Goal: Information Seeking & Learning: Learn about a topic

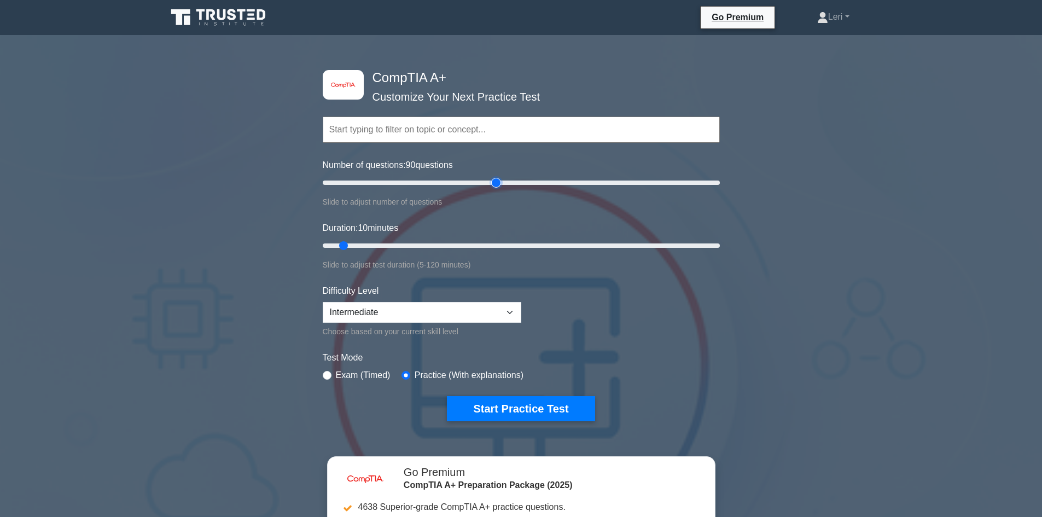
drag, startPoint x: 333, startPoint y: 185, endPoint x: 494, endPoint y: 203, distance: 161.8
type input "90"
click at [494, 189] on input "Number of questions: 90 questions" at bounding box center [521, 182] width 397 height 13
drag, startPoint x: 342, startPoint y: 248, endPoint x: 608, endPoint y: 247, distance: 265.7
type input "90"
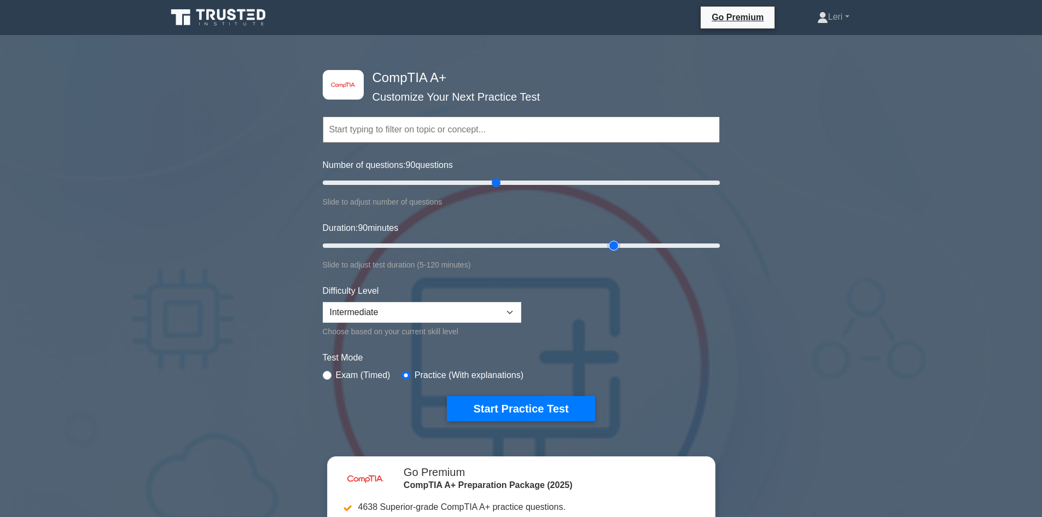
click at [608, 247] on input "Duration: 90 minutes" at bounding box center [521, 245] width 397 height 13
click at [381, 299] on div "Difficulty Level Beginner Intermediate Expert Choose based on your current skil…" at bounding box center [422, 311] width 198 height 54
click at [393, 308] on select "Beginner Intermediate Expert" at bounding box center [422, 312] width 198 height 21
click at [323, 302] on select "Beginner Intermediate Expert" at bounding box center [422, 312] width 198 height 21
click at [457, 372] on label "Practice (With explanations)" at bounding box center [468, 375] width 109 height 13
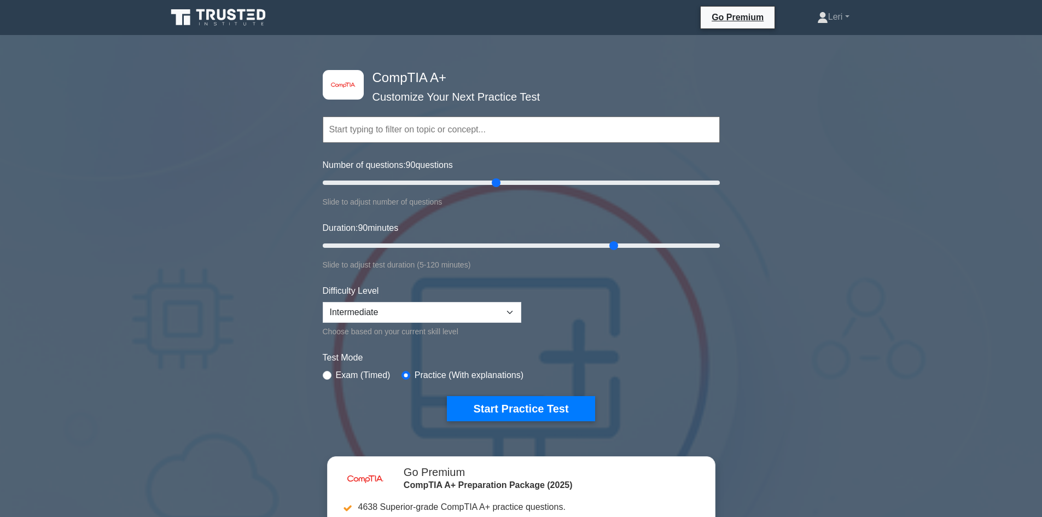
click at [352, 378] on label "Exam (Timed)" at bounding box center [363, 375] width 55 height 13
click at [366, 371] on label "Exam (Timed)" at bounding box center [363, 375] width 55 height 13
click at [326, 371] on input "radio" at bounding box center [327, 375] width 9 height 9
radio input "true"
click at [483, 406] on button "Start Practice Test" at bounding box center [521, 408] width 148 height 25
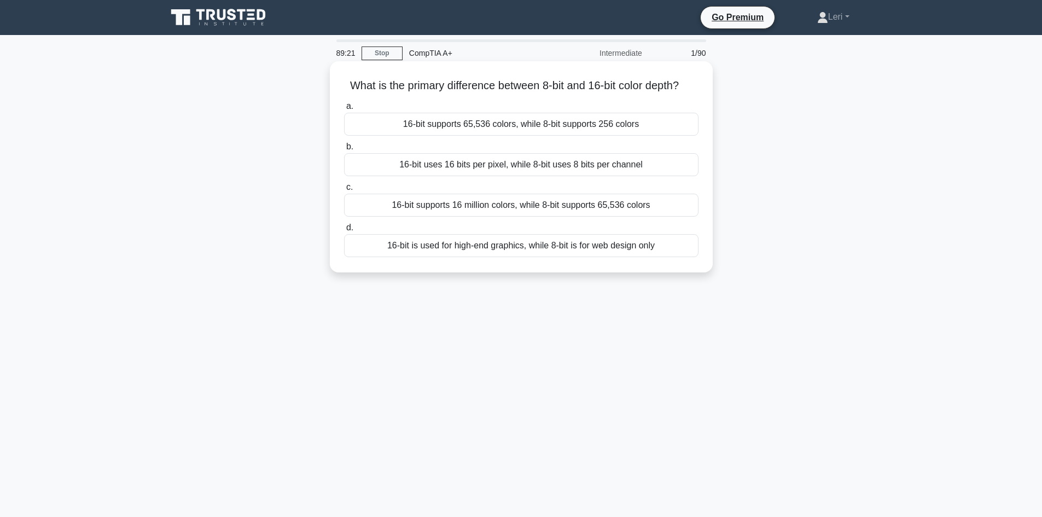
click at [461, 217] on div "16-bit supports 16 million colors, while 8-bit supports 65,536 colors" at bounding box center [521, 205] width 354 height 23
click at [344, 191] on input "c. 16-bit supports 16 million colors, while 8-bit supports 65,536 colors" at bounding box center [344, 187] width 0 height 7
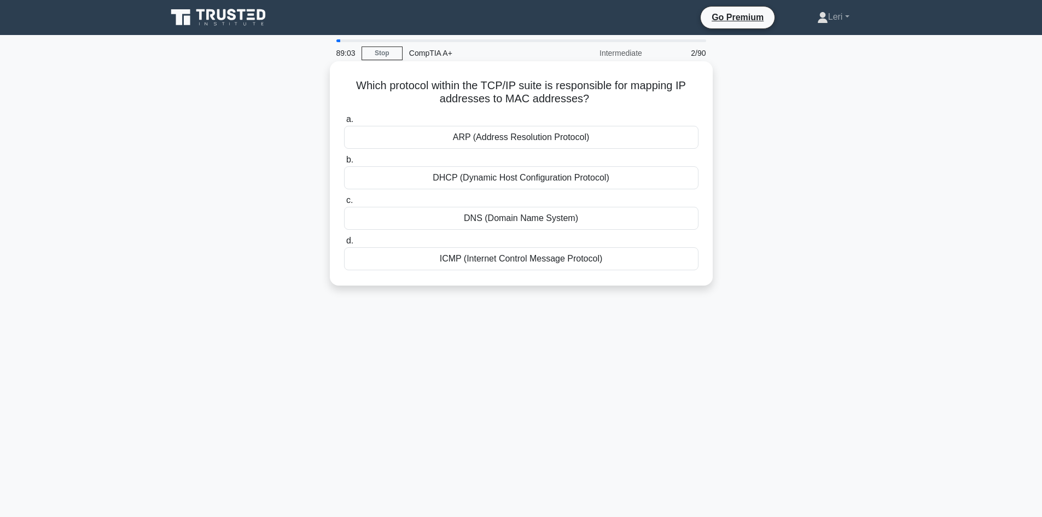
click at [613, 136] on div "ARP (Address Resolution Protocol)" at bounding box center [521, 137] width 354 height 23
click at [344, 123] on input "a. ARP (Address Resolution Protocol)" at bounding box center [344, 119] width 0 height 7
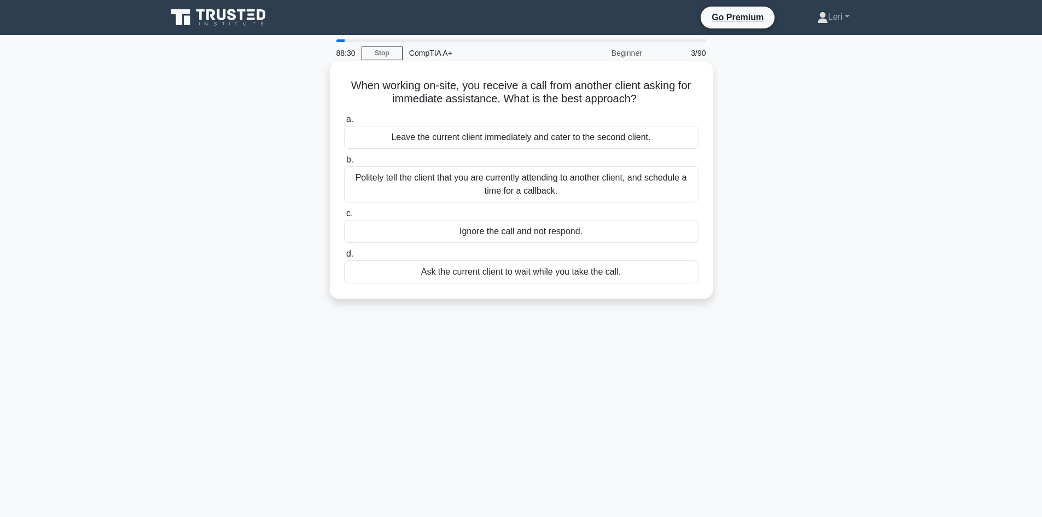
click at [554, 180] on div "Politely tell the client that you are currently attending to another client, an…" at bounding box center [521, 184] width 354 height 36
click at [344, 163] on input "b. Politely tell the client that you are currently attending to another client,…" at bounding box center [344, 159] width 0 height 7
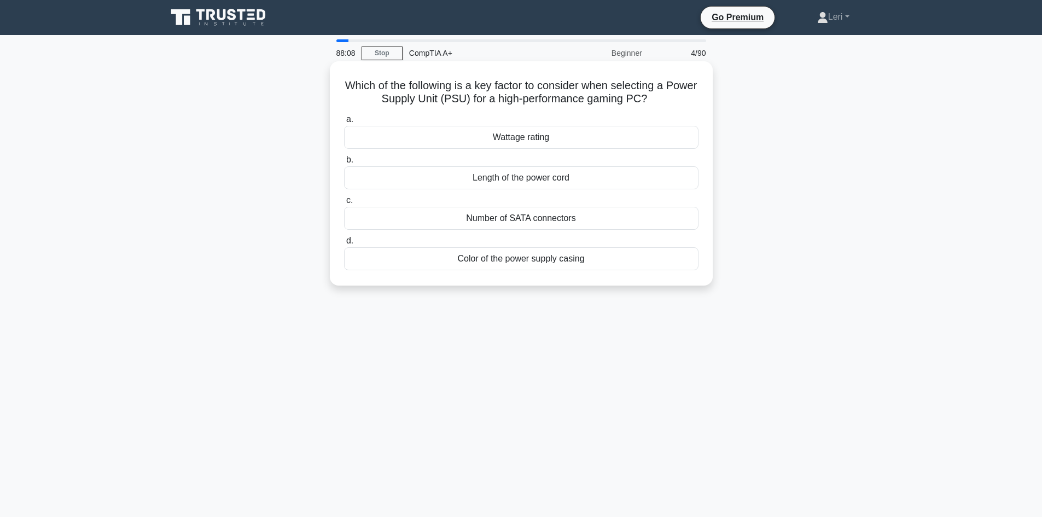
click at [568, 133] on div "Wattage rating" at bounding box center [521, 137] width 354 height 23
click at [344, 123] on input "a. Wattage rating" at bounding box center [344, 119] width 0 height 7
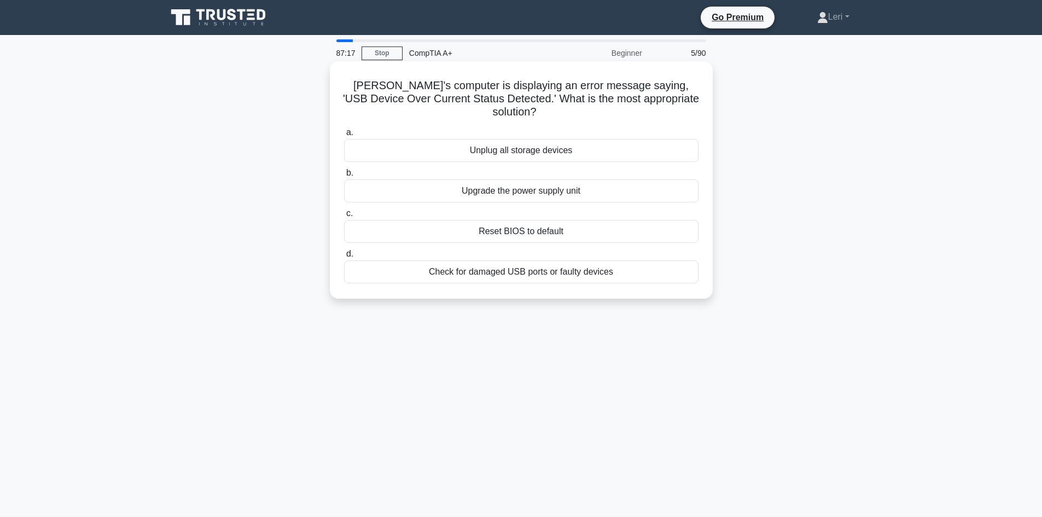
click at [618, 261] on div "Check for damaged USB ports or faulty devices" at bounding box center [521, 271] width 354 height 23
click at [344, 258] on input "d. Check for damaged USB ports or faulty devices" at bounding box center [344, 253] width 0 height 7
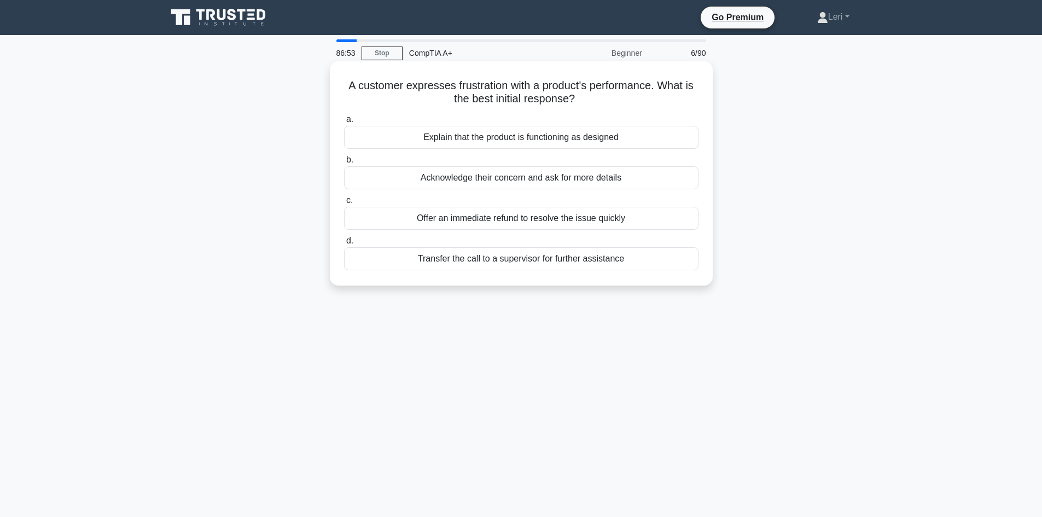
click at [493, 175] on div "Acknowledge their concern and ask for more details" at bounding box center [521, 177] width 354 height 23
click at [344, 163] on input "b. Acknowledge their concern and ask for more details" at bounding box center [344, 159] width 0 height 7
click at [624, 137] on div "Installing an SSL/TLS certificate on the web server" at bounding box center [521, 137] width 354 height 23
click at [344, 123] on input "a. Installing an SSL/TLS certificate on the web server" at bounding box center [344, 119] width 0 height 7
click at [629, 177] on div "They both can retain data when powered off" at bounding box center [521, 177] width 354 height 23
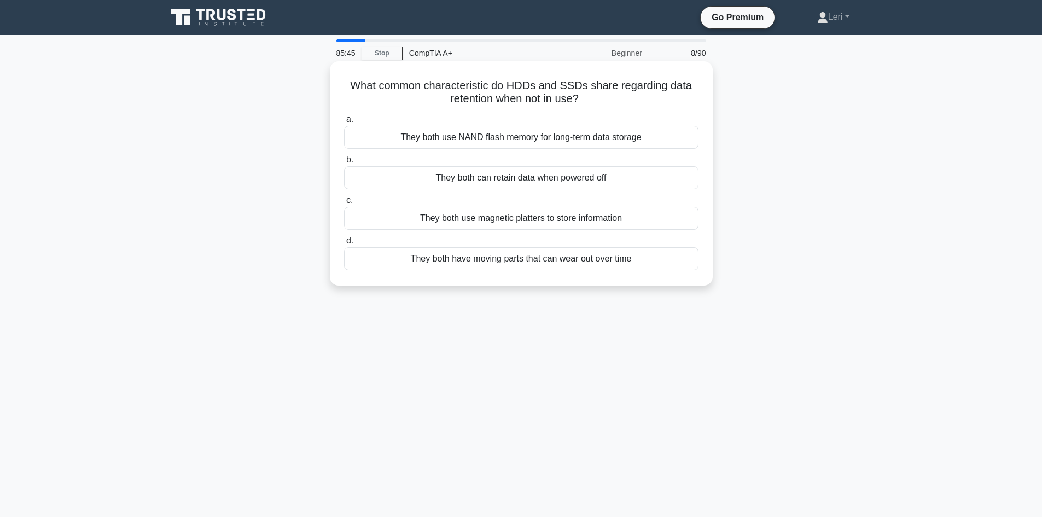
click at [344, 163] on input "b. They both can retain data when powered off" at bounding box center [344, 159] width 0 height 7
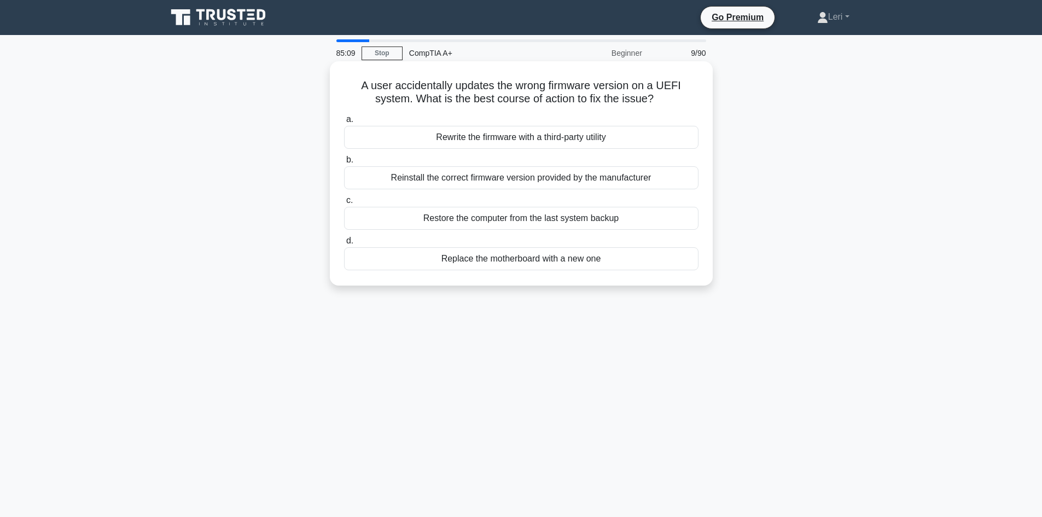
click at [474, 181] on div "Reinstall the correct firmware version provided by the manufacturer" at bounding box center [521, 177] width 354 height 23
click at [344, 163] on input "b. Reinstall the correct firmware version provided by the manufacturer" at bounding box center [344, 159] width 0 height 7
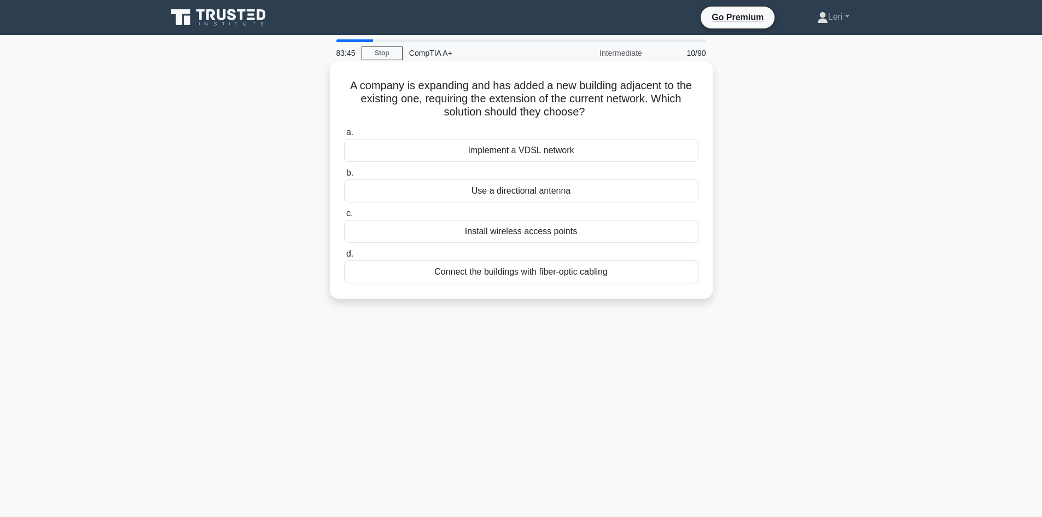
click at [613, 276] on div "Connect the buildings with fiber-optic cabling" at bounding box center [521, 271] width 354 height 23
click at [344, 258] on input "d. Connect the buildings with fiber-optic cabling" at bounding box center [344, 253] width 0 height 7
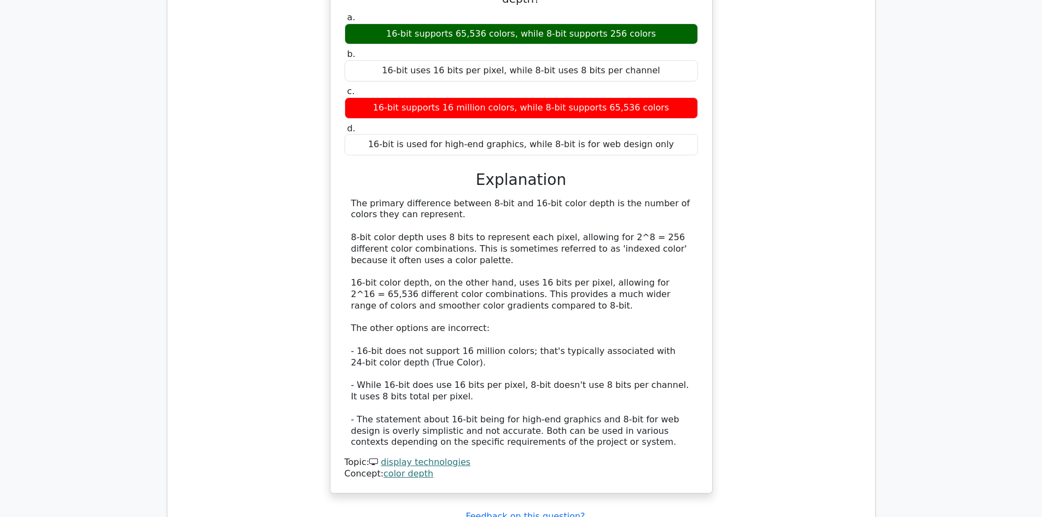
scroll to position [820, 0]
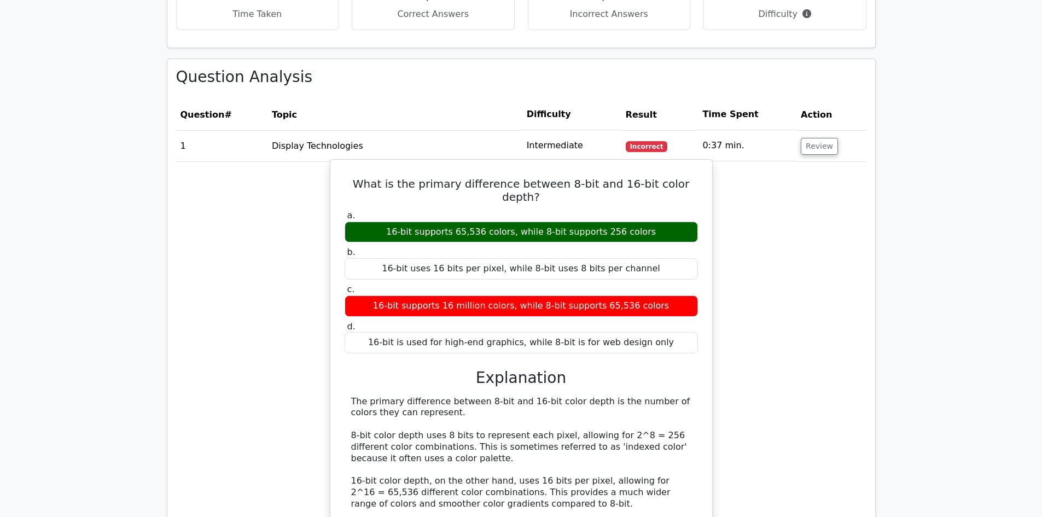
drag, startPoint x: 462, startPoint y: 177, endPoint x: 494, endPoint y: 182, distance: 32.0
click at [494, 221] on div "16-bit supports 65,536 colors, while 8-bit supports 256 colors" at bounding box center [520, 231] width 353 height 21
drag, startPoint x: 604, startPoint y: 183, endPoint x: 650, endPoint y: 178, distance: 45.6
click at [650, 221] on div "16-bit supports 65,536 colors, while 8-bit supports 256 colors" at bounding box center [520, 231] width 353 height 21
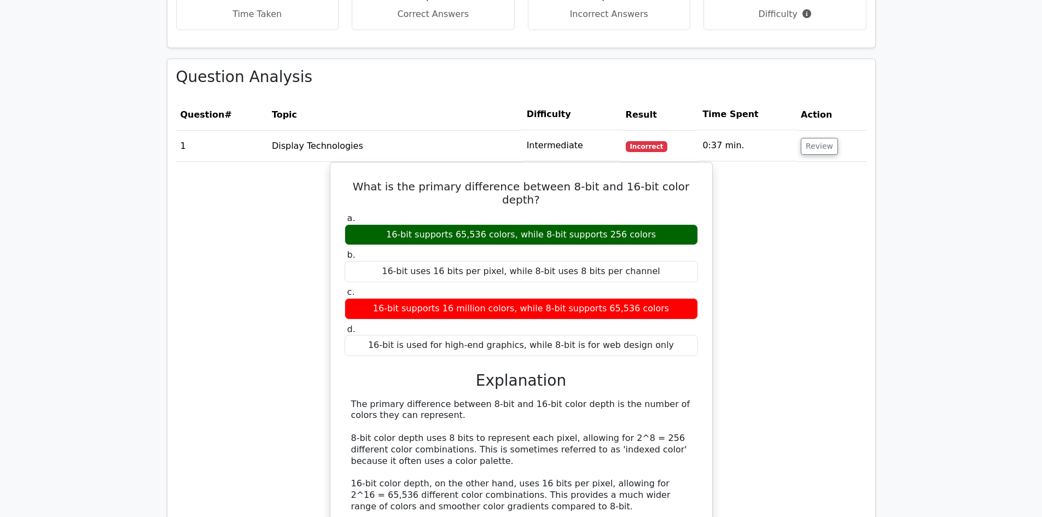
click at [805, 207] on div "What is the primary difference between 8-bit and 16-bit color depth? a. 16-bit …" at bounding box center [521, 434] width 690 height 545
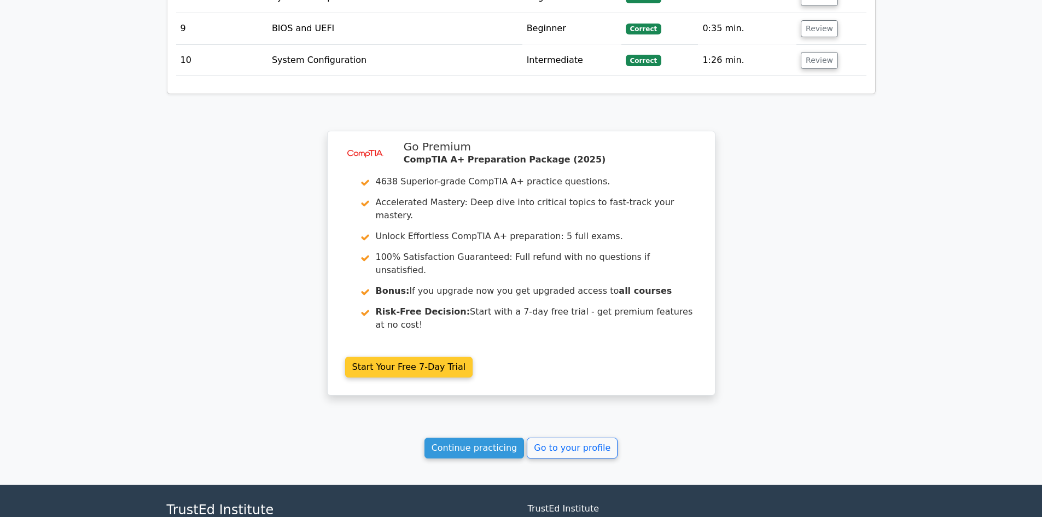
scroll to position [1775, 0]
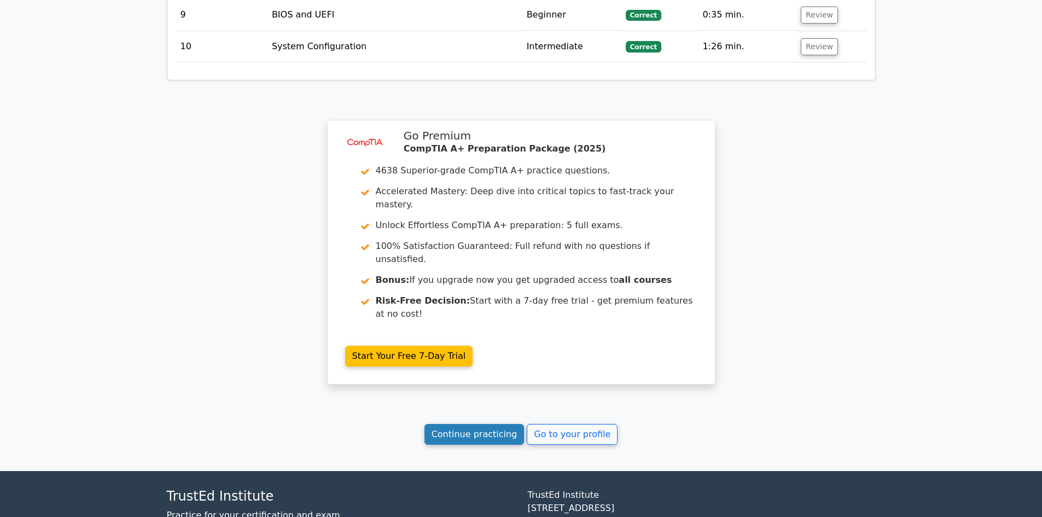
click at [508, 424] on link "Continue practicing" at bounding box center [474, 434] width 100 height 21
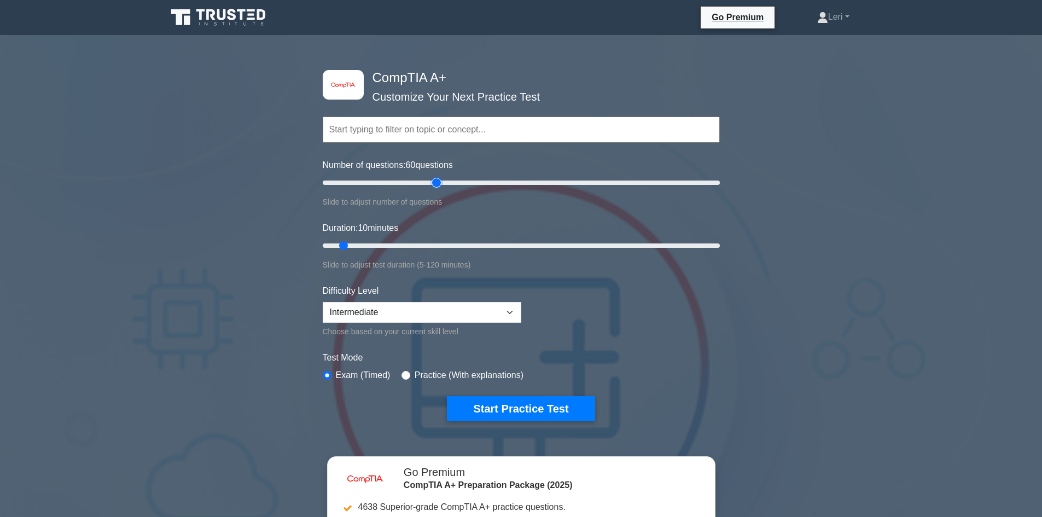
drag, startPoint x: 337, startPoint y: 182, endPoint x: 440, endPoint y: 189, distance: 103.1
type input "60"
click at [440, 189] on input "Number of questions: 60 questions" at bounding box center [521, 182] width 397 height 13
drag, startPoint x: 346, startPoint y: 245, endPoint x: 583, endPoint y: 272, distance: 239.3
type input "80"
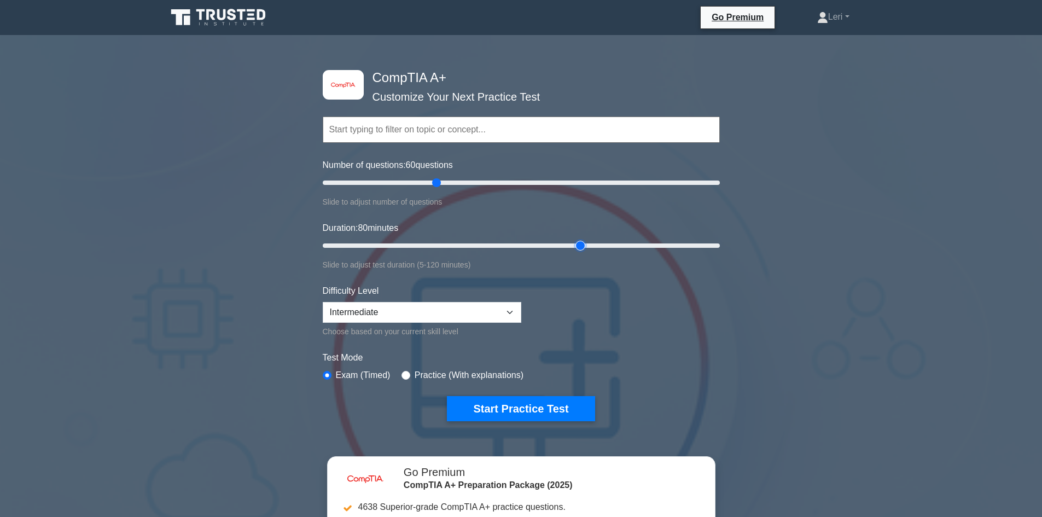
click at [583, 252] on input "Duration: 80 minutes" at bounding box center [521, 245] width 397 height 13
drag, startPoint x: 430, startPoint y: 183, endPoint x: 478, endPoint y: 201, distance: 50.9
type input "80"
click at [478, 189] on input "Number of questions: 80 questions" at bounding box center [521, 182] width 397 height 13
click at [536, 402] on button "Start Practice Test" at bounding box center [521, 408] width 148 height 25
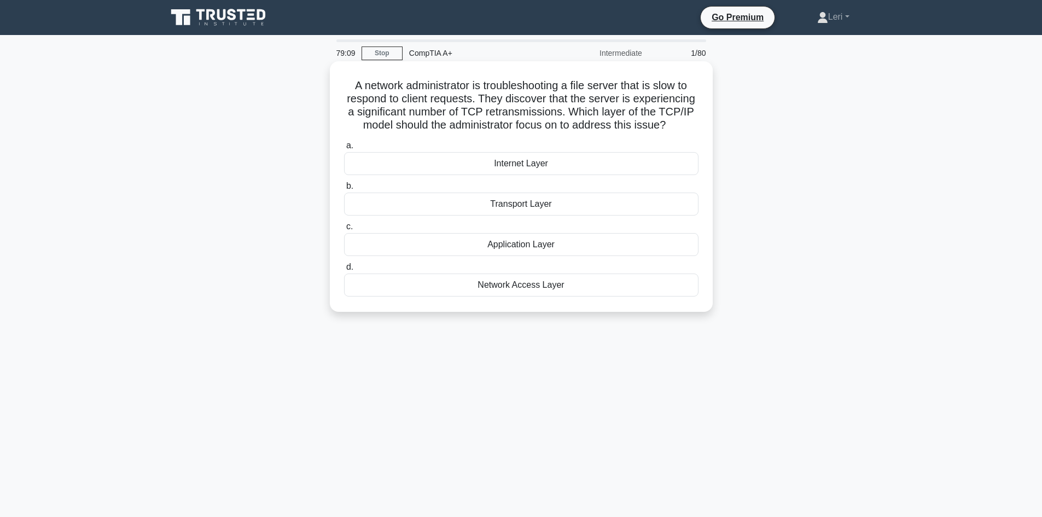
click at [428, 207] on div "Transport Layer" at bounding box center [521, 203] width 354 height 23
click at [344, 190] on input "b. Transport Layer" at bounding box center [344, 186] width 0 height 7
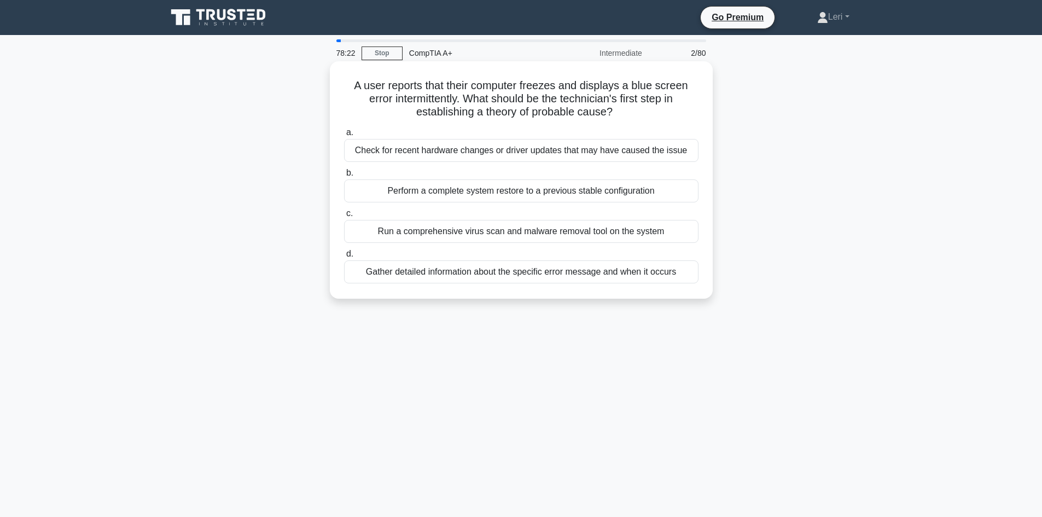
click at [371, 271] on div "Gather detailed information about the specific error message and when it occurs" at bounding box center [521, 271] width 354 height 23
click at [344, 258] on input "d. Gather detailed information about the specific error message and when it occ…" at bounding box center [344, 253] width 0 height 7
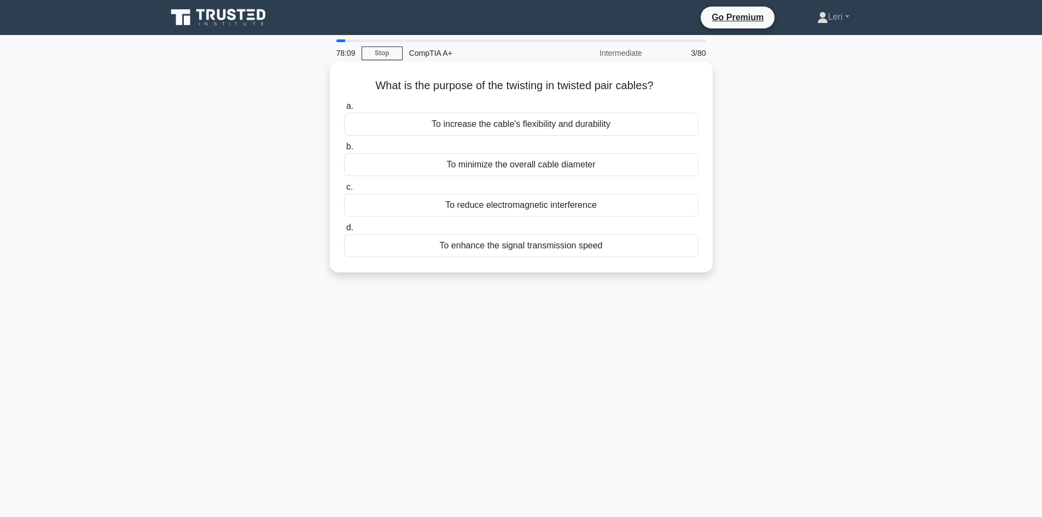
click at [602, 205] on div "To reduce electromagnetic interference" at bounding box center [521, 205] width 354 height 23
click at [344, 191] on input "c. To reduce electromagnetic interference" at bounding box center [344, 187] width 0 height 7
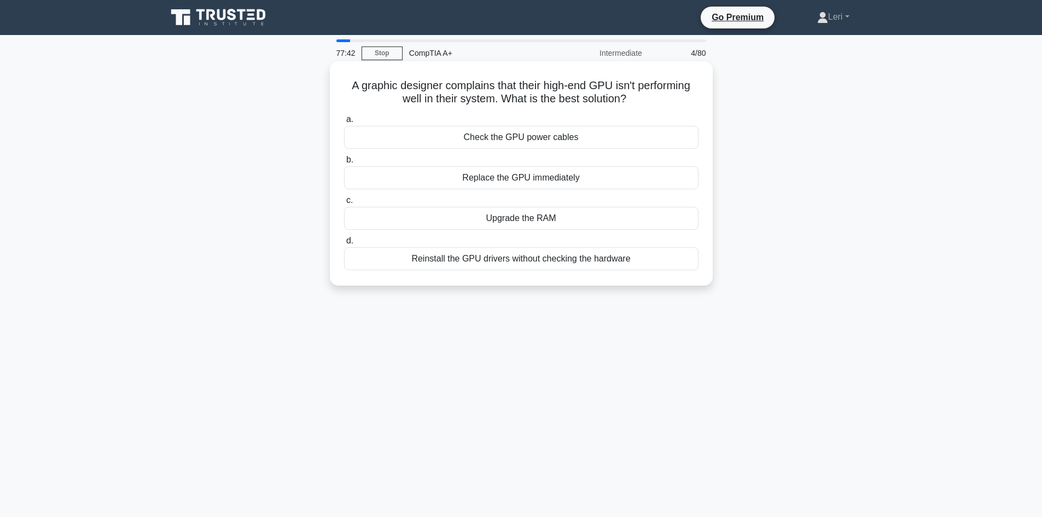
click at [576, 142] on div "Check the GPU power cables" at bounding box center [521, 137] width 354 height 23
click at [344, 123] on input "a. Check the GPU power cables" at bounding box center [344, 119] width 0 height 7
click at [580, 261] on div "Perform a multi-pass data overwrite" at bounding box center [521, 258] width 354 height 23
click at [344, 244] on input "d. Perform a multi-pass data overwrite" at bounding box center [344, 240] width 0 height 7
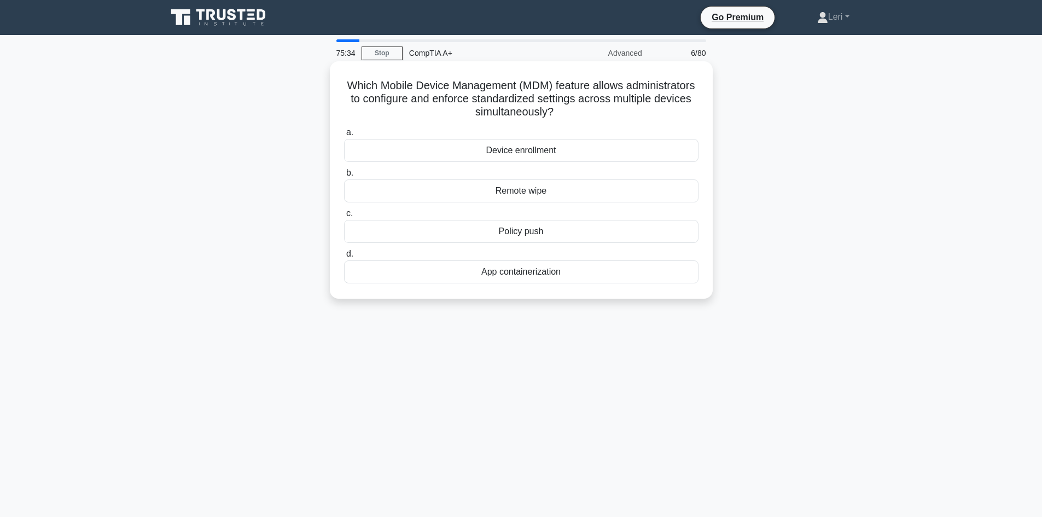
click at [573, 279] on div "App containerization" at bounding box center [521, 271] width 354 height 23
click at [344, 258] on input "d. App containerization" at bounding box center [344, 253] width 0 height 7
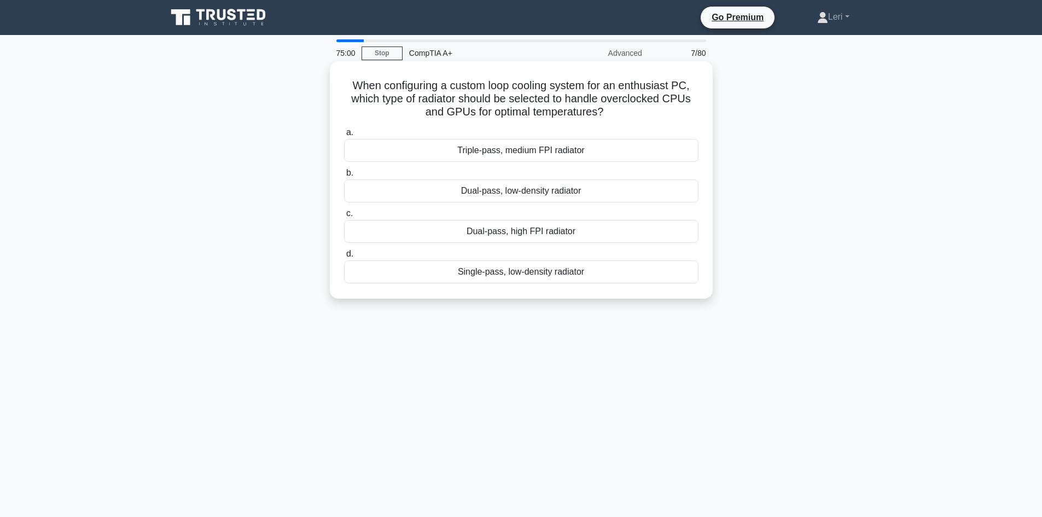
click at [584, 148] on div "Triple-pass, medium FPI radiator" at bounding box center [521, 150] width 354 height 23
click at [344, 136] on input "a. Triple-pass, medium FPI radiator" at bounding box center [344, 132] width 0 height 7
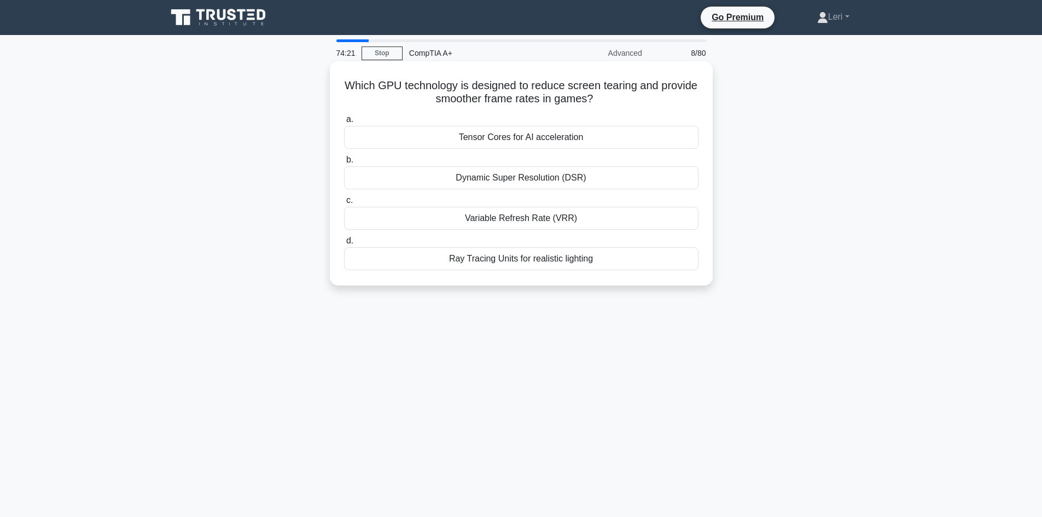
click at [499, 180] on div "Dynamic Super Resolution (DSR)" at bounding box center [521, 177] width 354 height 23
click at [344, 163] on input "b. Dynamic Super Resolution (DSR)" at bounding box center [344, 159] width 0 height 7
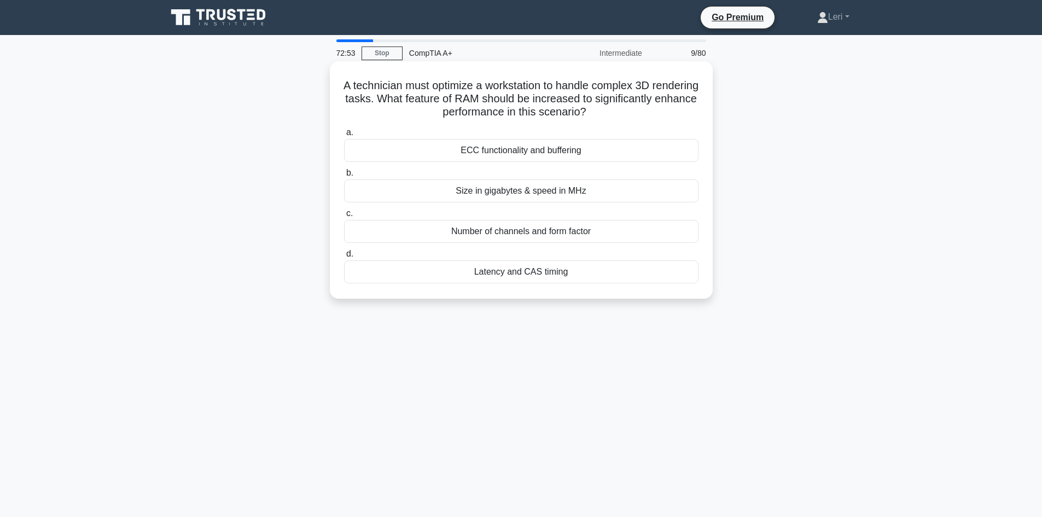
click at [507, 188] on div "Size in gigabytes & speed in MHz" at bounding box center [521, 190] width 354 height 23
click at [344, 177] on input "b. Size in gigabytes & speed in MHz" at bounding box center [344, 172] width 0 height 7
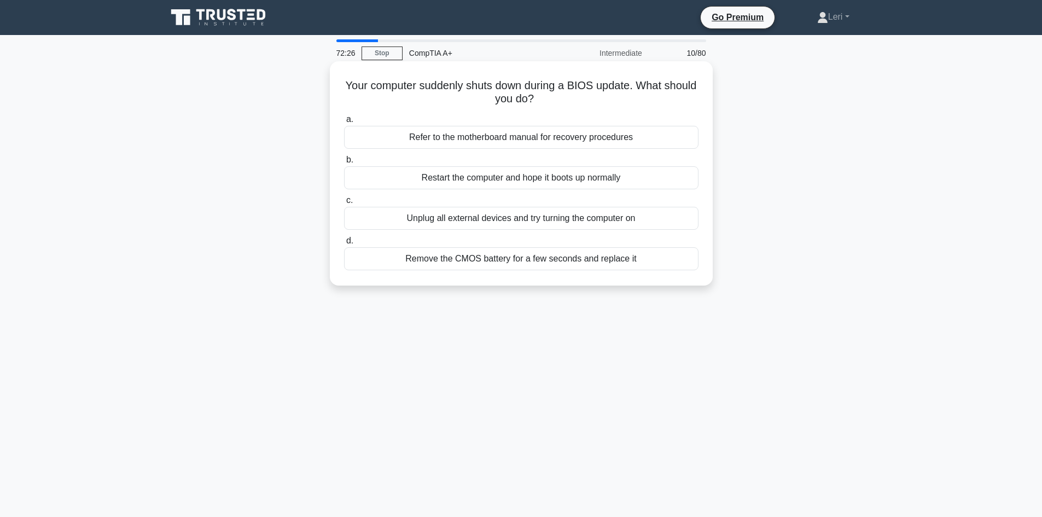
click at [659, 142] on div "Refer to the motherboard manual for recovery procedures" at bounding box center [521, 137] width 354 height 23
click at [344, 123] on input "a. Refer to the motherboard manual for recovery procedures" at bounding box center [344, 119] width 0 height 7
click at [624, 256] on div "Cloning the old drive to the new one" at bounding box center [521, 258] width 354 height 23
click at [344, 244] on input "d. Cloning the old drive to the new one" at bounding box center [344, 240] width 0 height 7
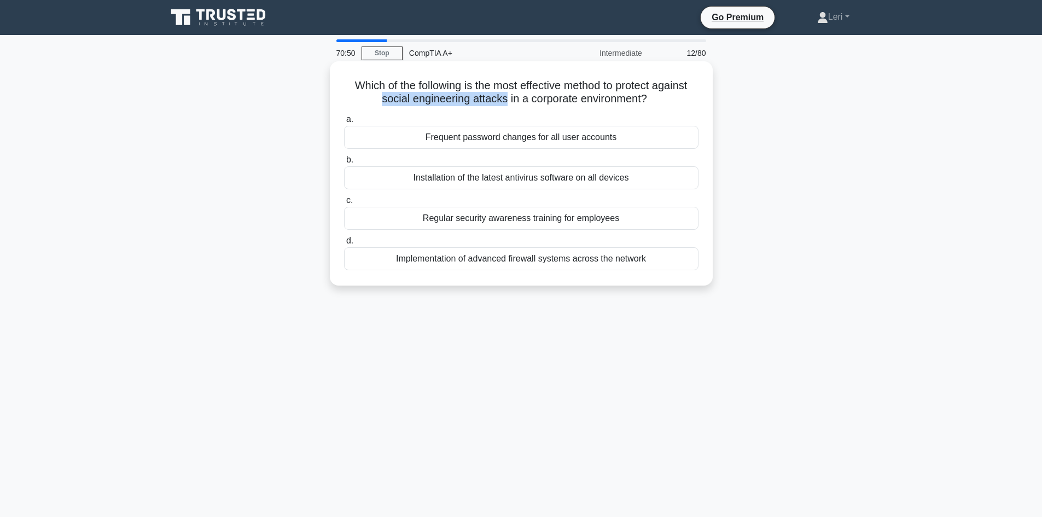
drag, startPoint x: 378, startPoint y: 101, endPoint x: 504, endPoint y: 98, distance: 125.8
click at [504, 98] on h5 "Which of the following is the most effective method to protect against social e…" at bounding box center [521, 92] width 356 height 27
click at [526, 222] on div "Regular security awareness training for employees" at bounding box center [521, 218] width 354 height 23
click at [344, 204] on input "c. Regular security awareness training for employees" at bounding box center [344, 200] width 0 height 7
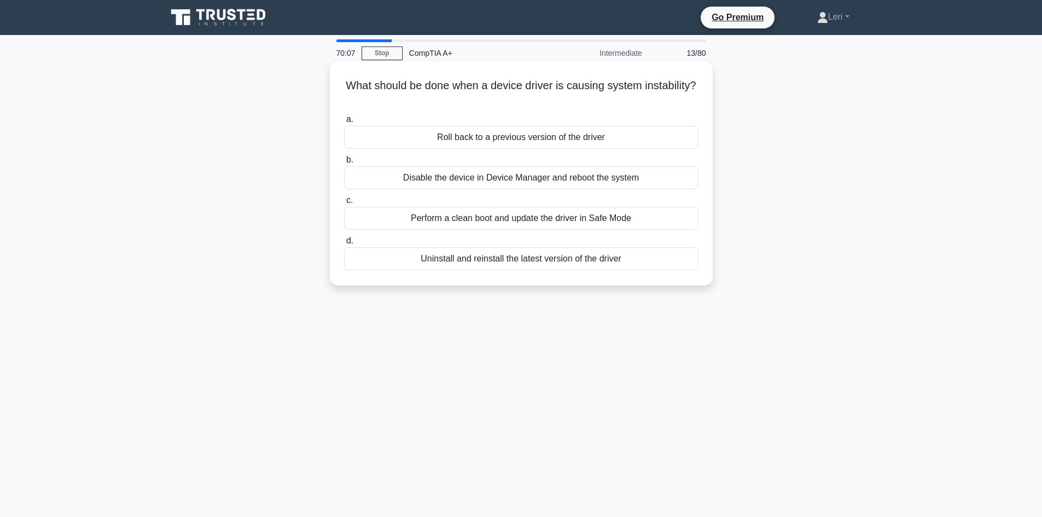
click at [621, 258] on div "Uninstall and reinstall the latest version of the driver" at bounding box center [521, 258] width 354 height 23
click at [344, 244] on input "d. Uninstall and reinstall the latest version of the driver" at bounding box center [344, 240] width 0 height 7
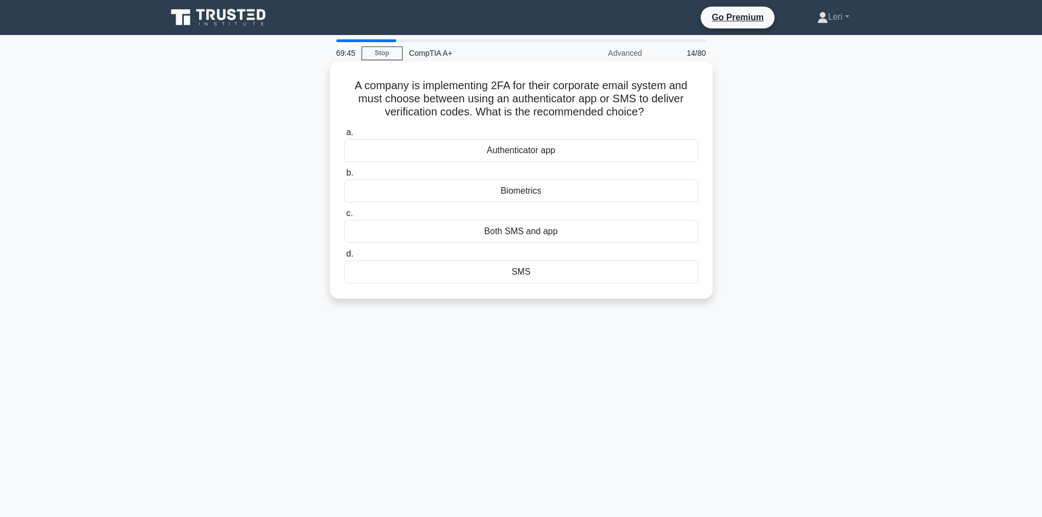
click at [558, 189] on div "Biometrics" at bounding box center [521, 190] width 354 height 23
click at [344, 177] on input "b. Biometrics" at bounding box center [344, 172] width 0 height 7
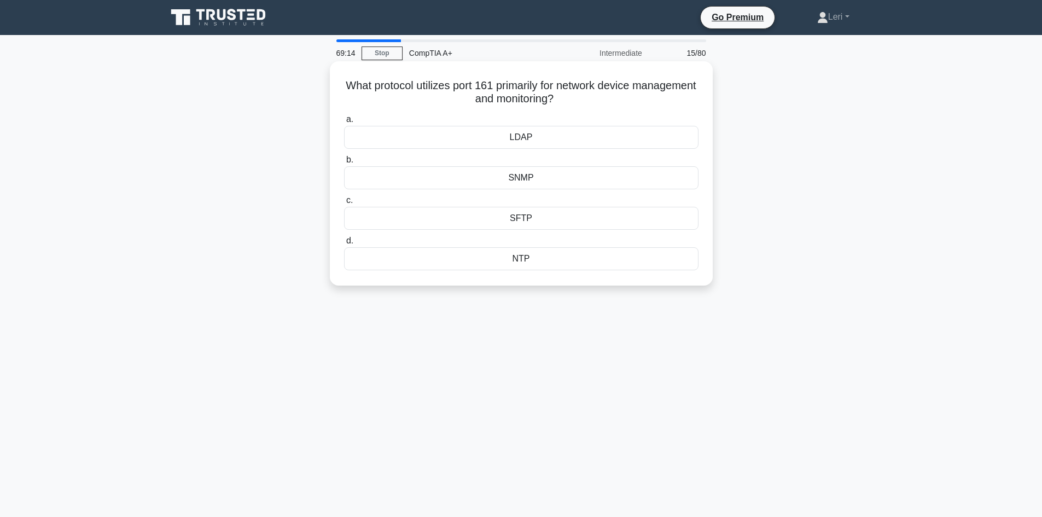
click at [542, 181] on div "SNMP" at bounding box center [521, 177] width 354 height 23
click at [344, 163] on input "b. SNMP" at bounding box center [344, 159] width 0 height 7
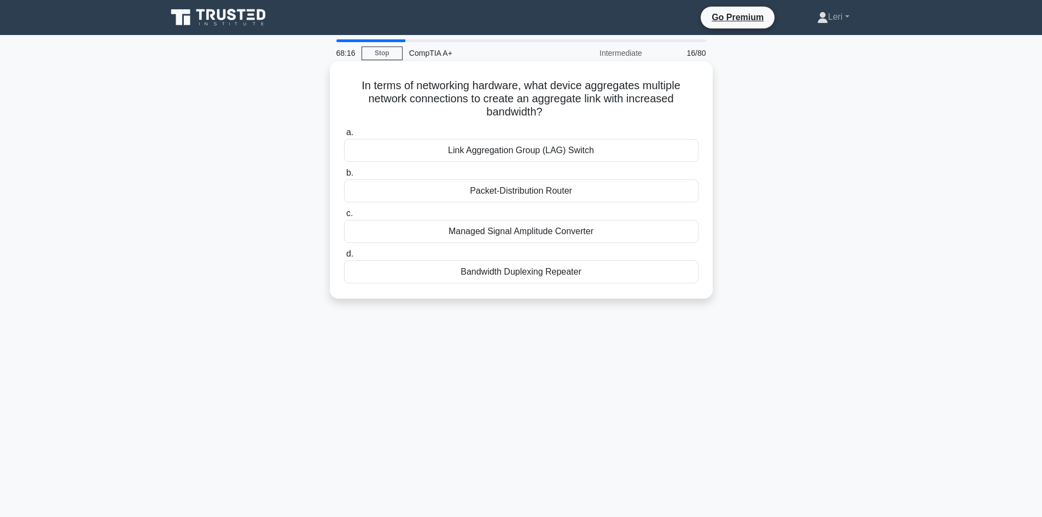
click at [571, 155] on div "Link Aggregation Group (LAG) Switch" at bounding box center [521, 150] width 354 height 23
click at [344, 136] on input "a. Link Aggregation Group (LAG) Switch" at bounding box center [344, 132] width 0 height 7
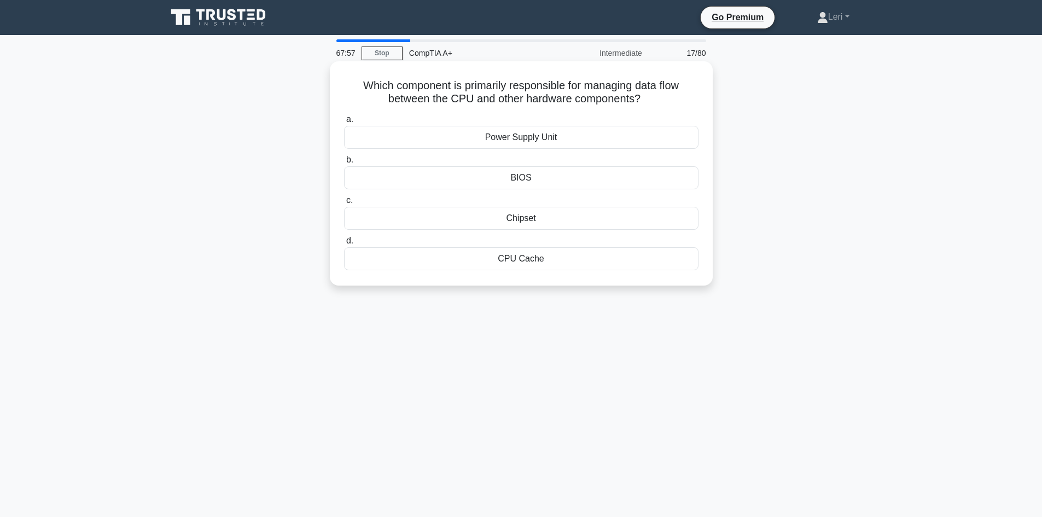
click at [554, 213] on div "Chipset" at bounding box center [521, 218] width 354 height 23
click at [344, 204] on input "c. Chipset" at bounding box center [344, 200] width 0 height 7
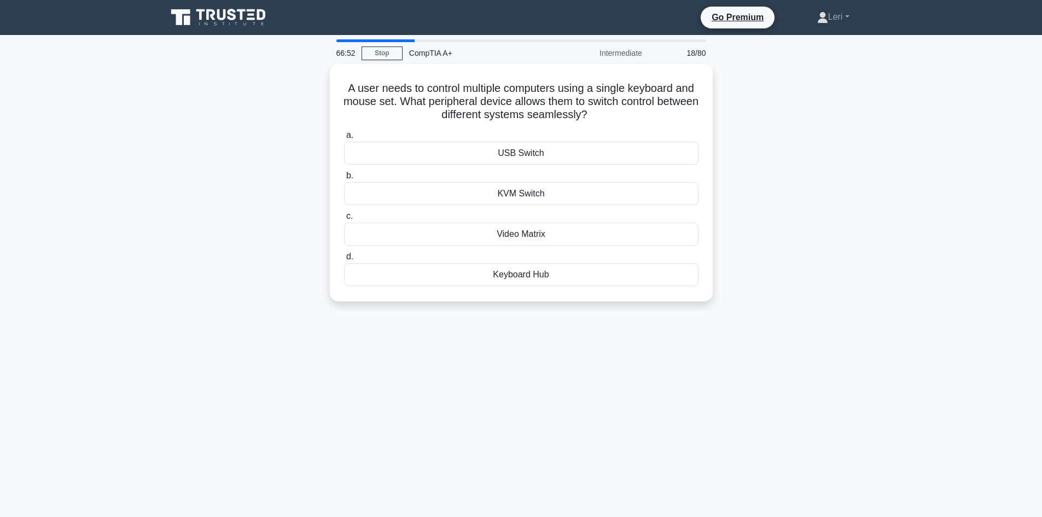
drag, startPoint x: 580, startPoint y: 92, endPoint x: 909, endPoint y: 100, distance: 329.8
click at [909, 100] on main "66:52 Stop CompTIA A+ Intermediate 18/80 A user needs to control multiple compu…" at bounding box center [521, 313] width 1042 height 556
click at [516, 190] on div "KVM Switch" at bounding box center [521, 190] width 354 height 23
click at [344, 177] on input "b. KVM Switch" at bounding box center [344, 172] width 0 height 7
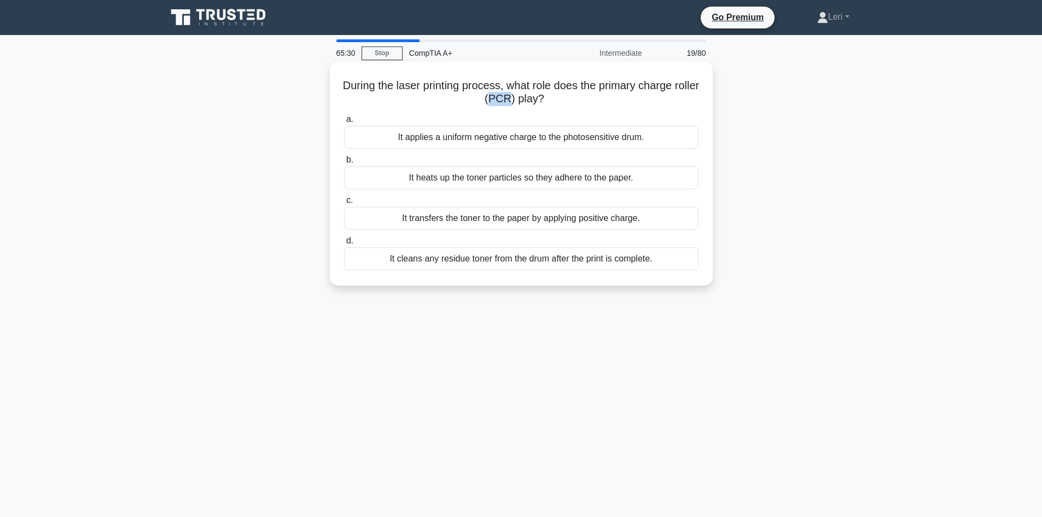
drag, startPoint x: 504, startPoint y: 96, endPoint x: 520, endPoint y: 95, distance: 15.9
click at [520, 95] on h5 "During the laser printing process, what role does the primary charge roller (PC…" at bounding box center [521, 92] width 356 height 27
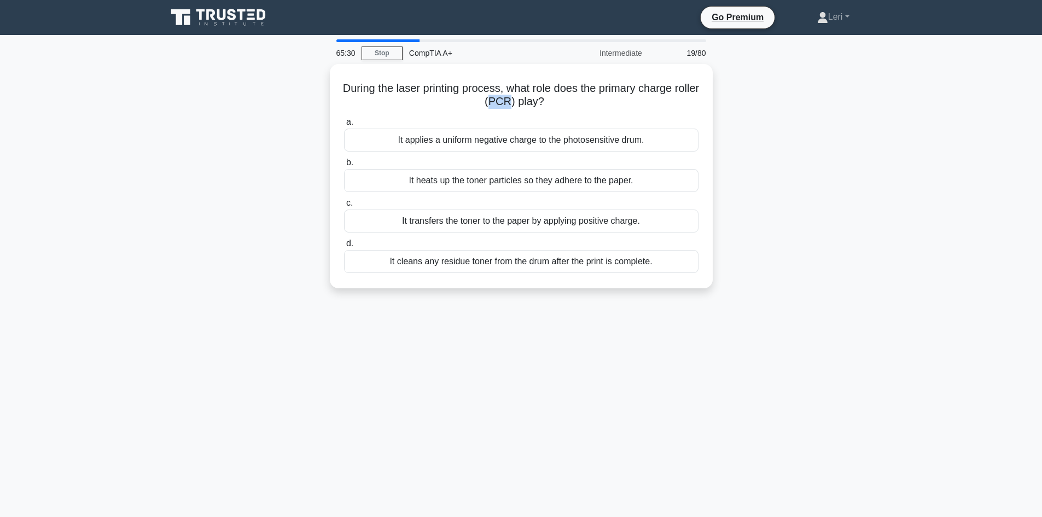
copy h5 "PCR"
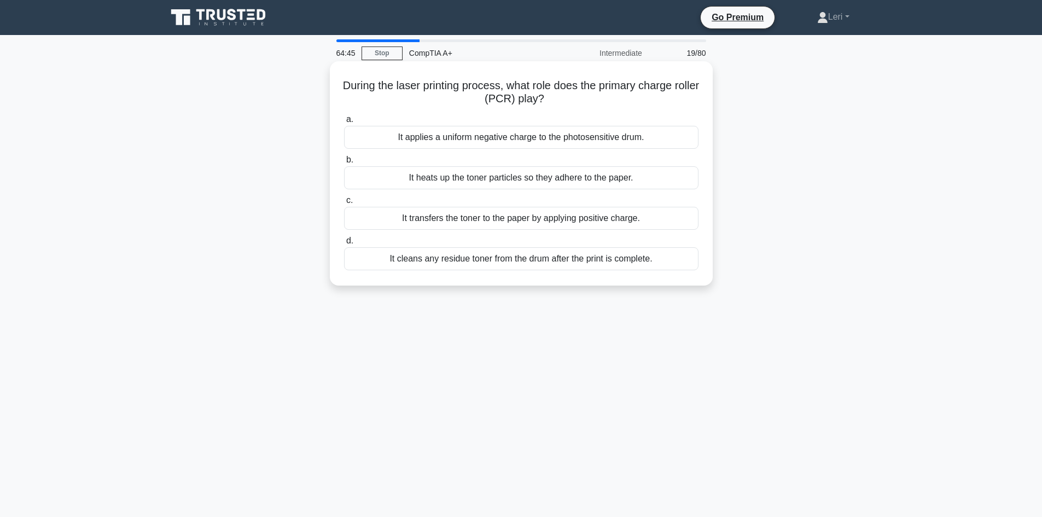
click at [583, 266] on div "It cleans any residue toner from the drum after the print is complete." at bounding box center [521, 258] width 354 height 23
click at [344, 244] on input "d. It cleans any residue toner from the drum after the print is complete." at bounding box center [344, 240] width 0 height 7
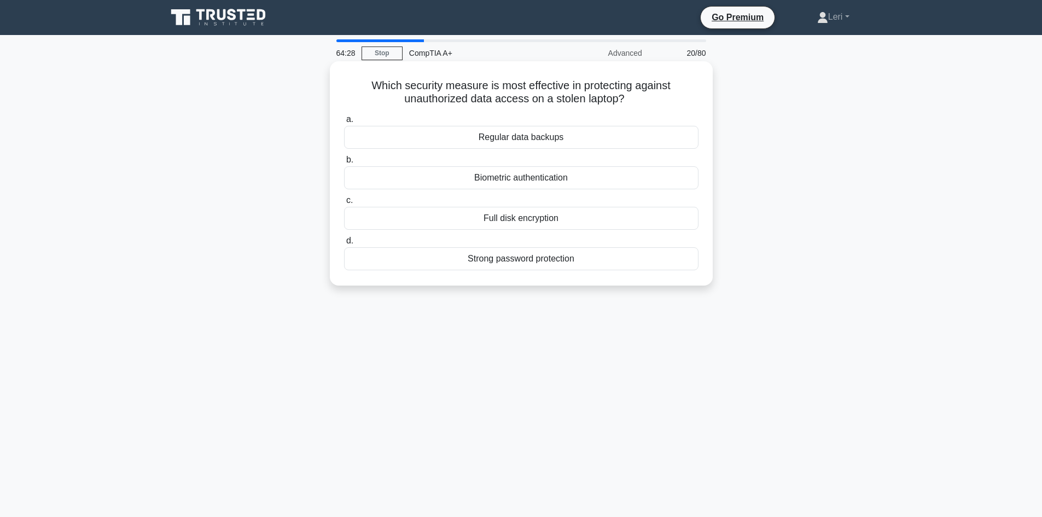
click at [552, 221] on div "Full disk encryption" at bounding box center [521, 218] width 354 height 23
click at [344, 204] on input "c. Full disk encryption" at bounding box center [344, 200] width 0 height 7
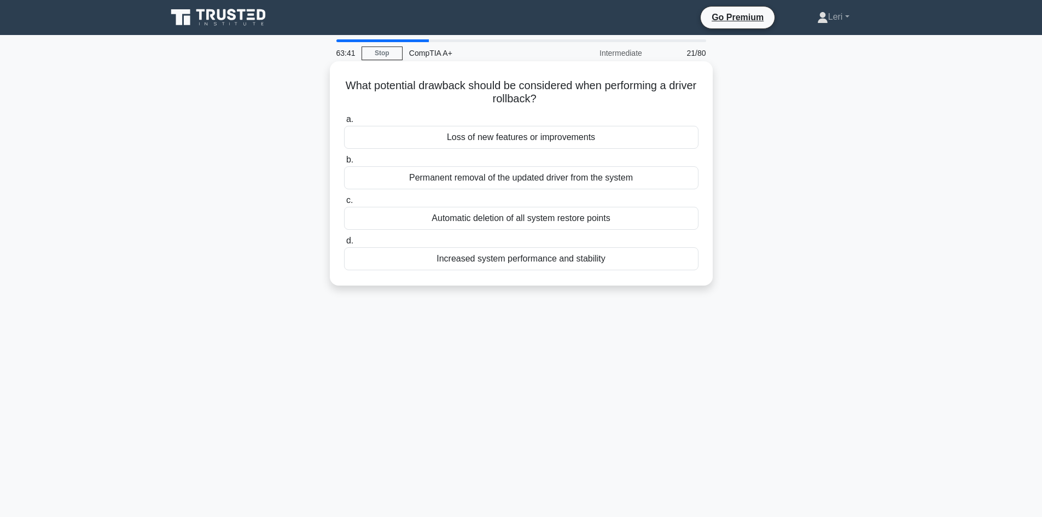
click at [565, 142] on div "Loss of new features or improvements" at bounding box center [521, 137] width 354 height 23
click at [344, 123] on input "a. Loss of new features or improvements" at bounding box center [344, 119] width 0 height 7
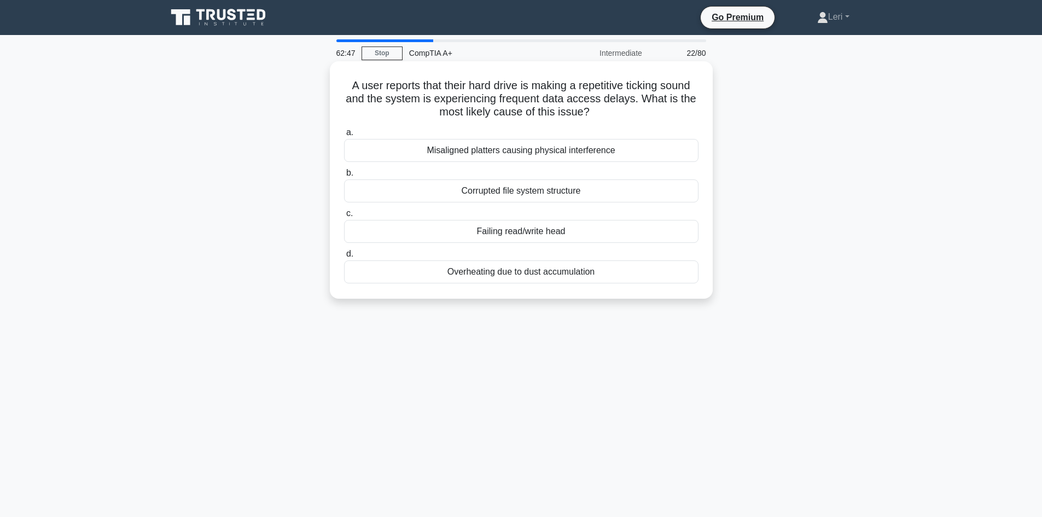
click at [588, 232] on div "Failing read/write head" at bounding box center [521, 231] width 354 height 23
click at [344, 217] on input "c. Failing read/write head" at bounding box center [344, 213] width 0 height 7
click at [693, 235] on div "Using group policies to manage user access rights" at bounding box center [521, 231] width 354 height 23
click at [344, 217] on input "c. Using group policies to manage user access rights" at bounding box center [344, 213] width 0 height 7
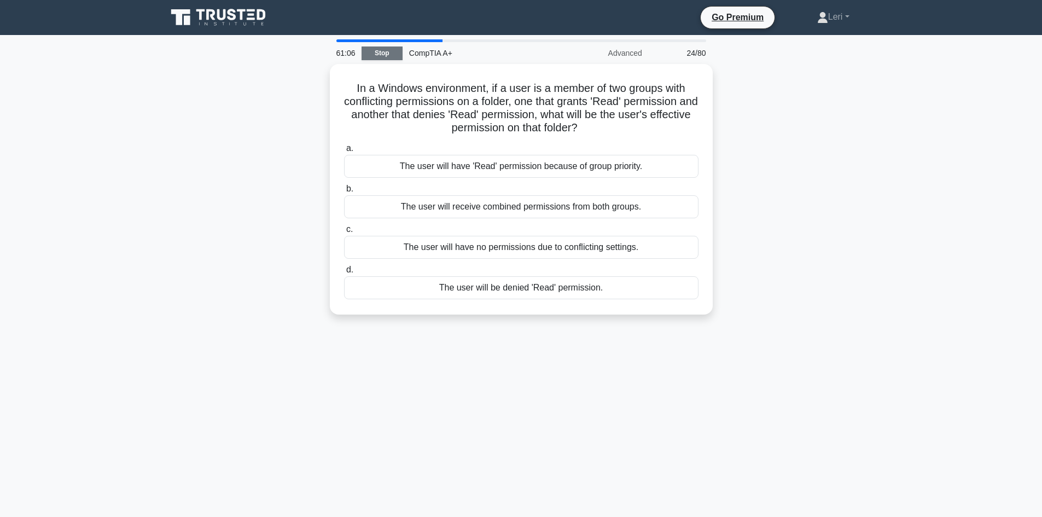
click at [383, 47] on link "Stop" at bounding box center [381, 53] width 41 height 14
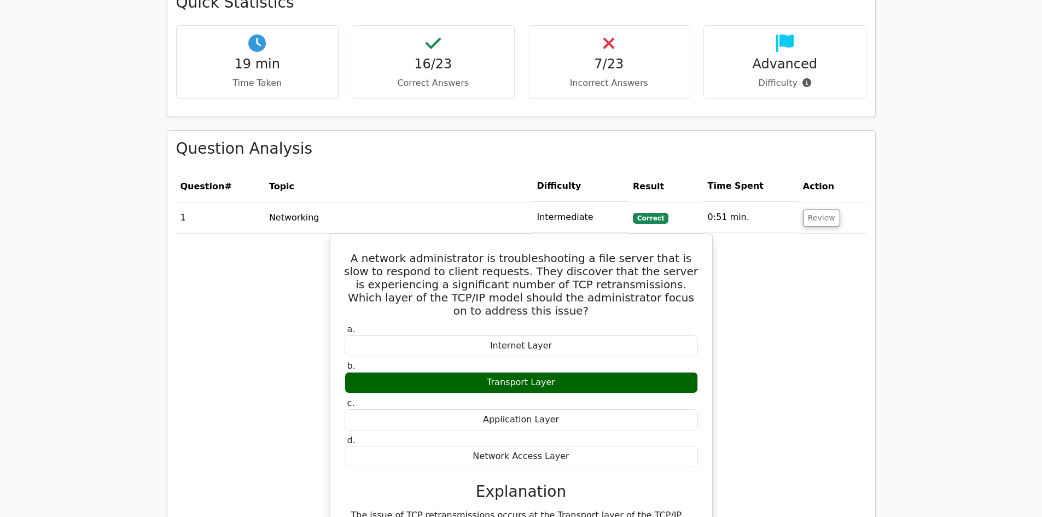
scroll to position [929, 0]
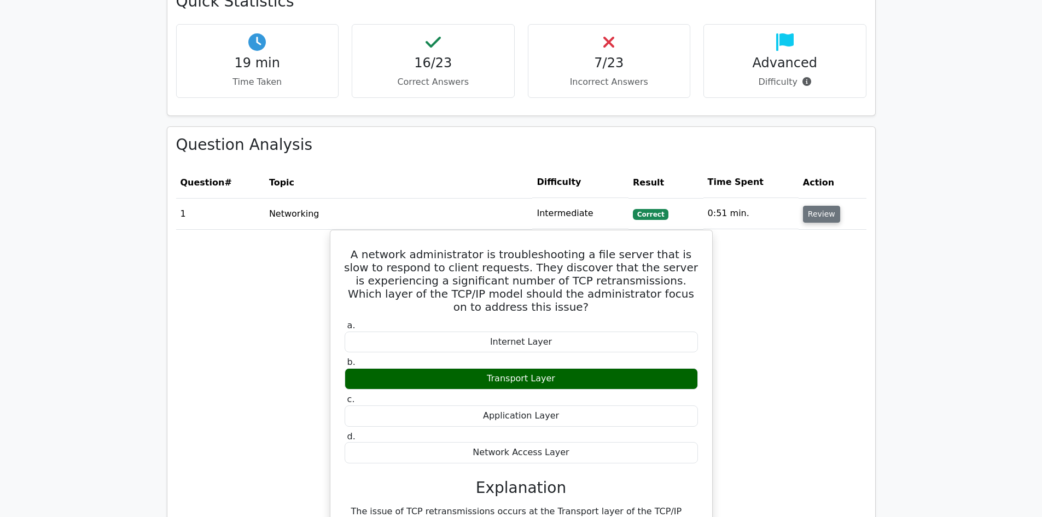
click at [817, 206] on button "Review" at bounding box center [821, 214] width 37 height 17
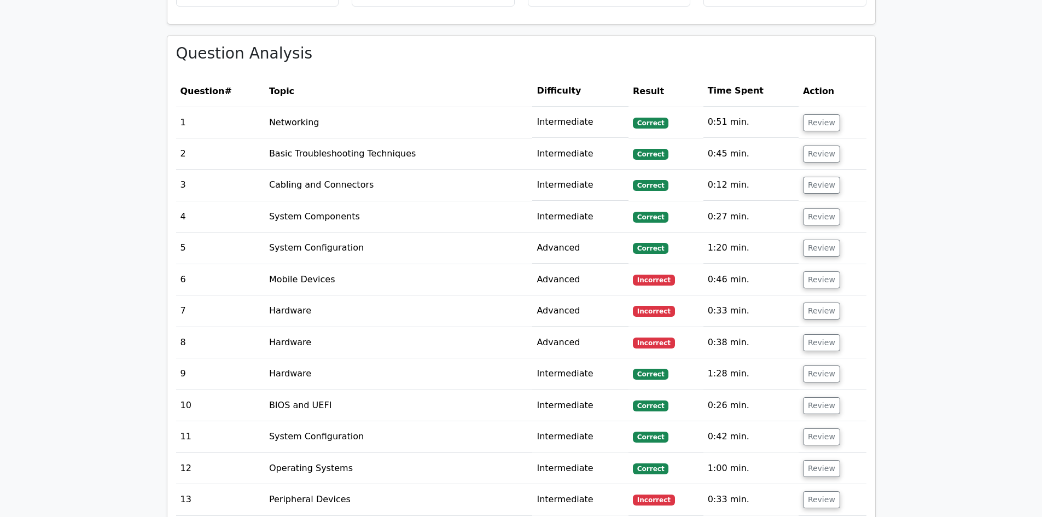
scroll to position [984, 0]
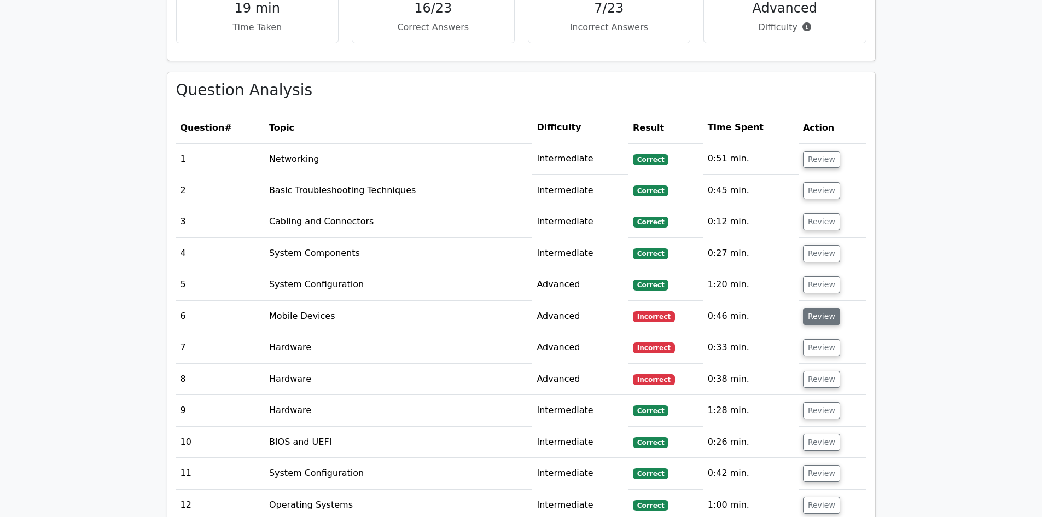
click at [821, 308] on button "Review" at bounding box center [821, 316] width 37 height 17
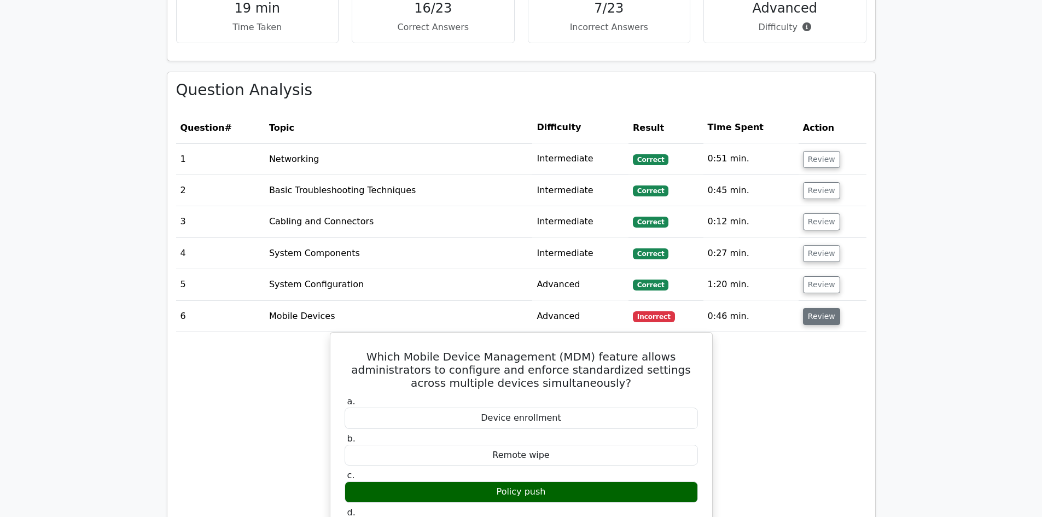
click at [821, 308] on button "Review" at bounding box center [821, 316] width 37 height 17
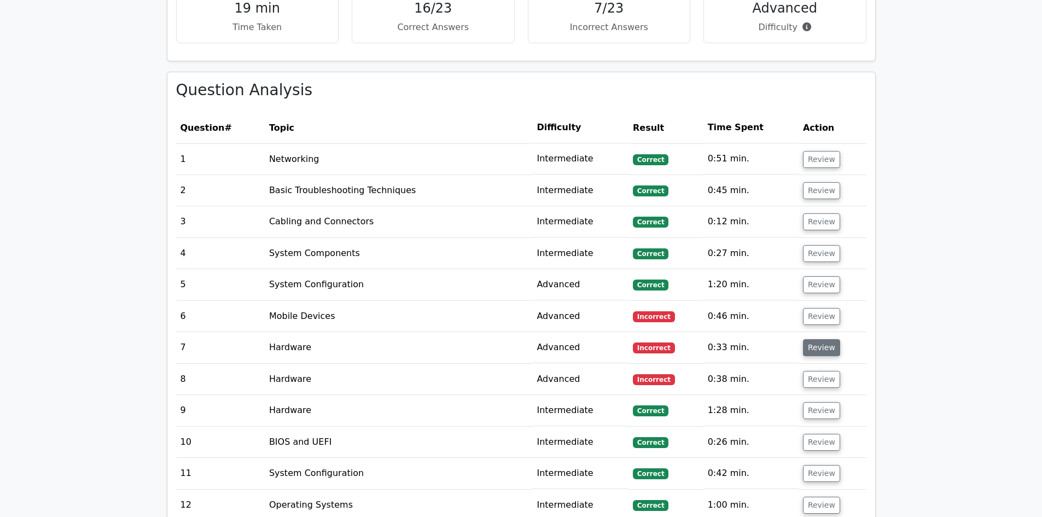
click at [816, 339] on button "Review" at bounding box center [821, 347] width 37 height 17
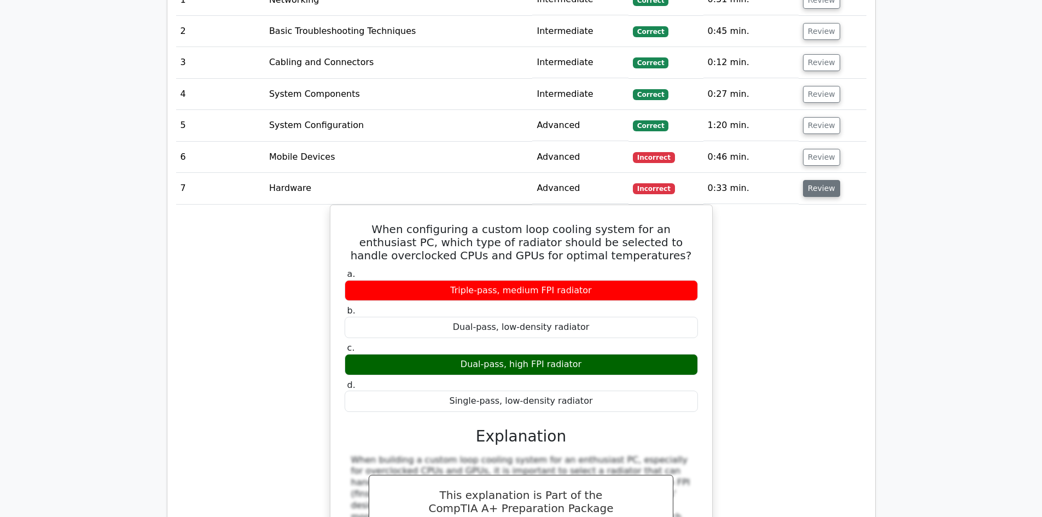
scroll to position [1148, 0]
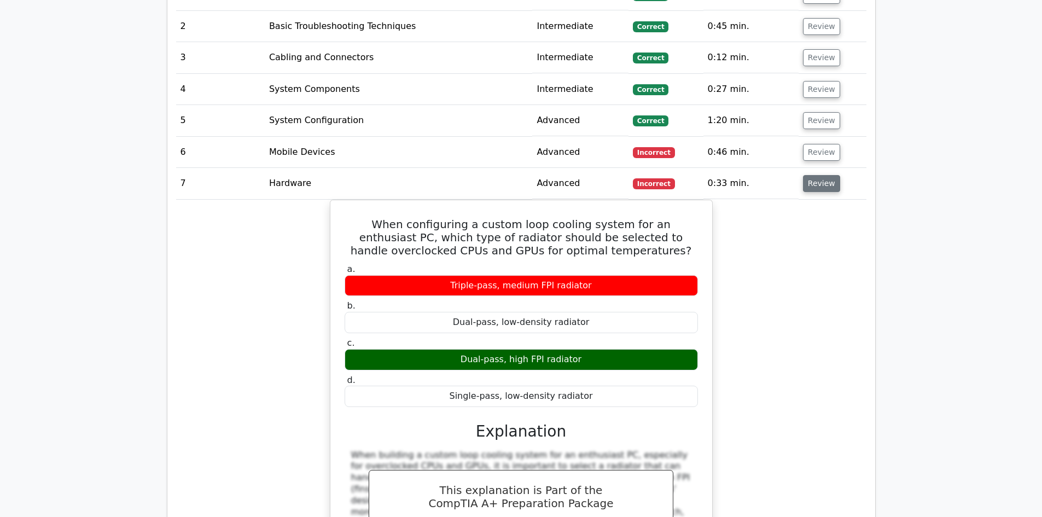
click at [823, 175] on button "Review" at bounding box center [821, 183] width 37 height 17
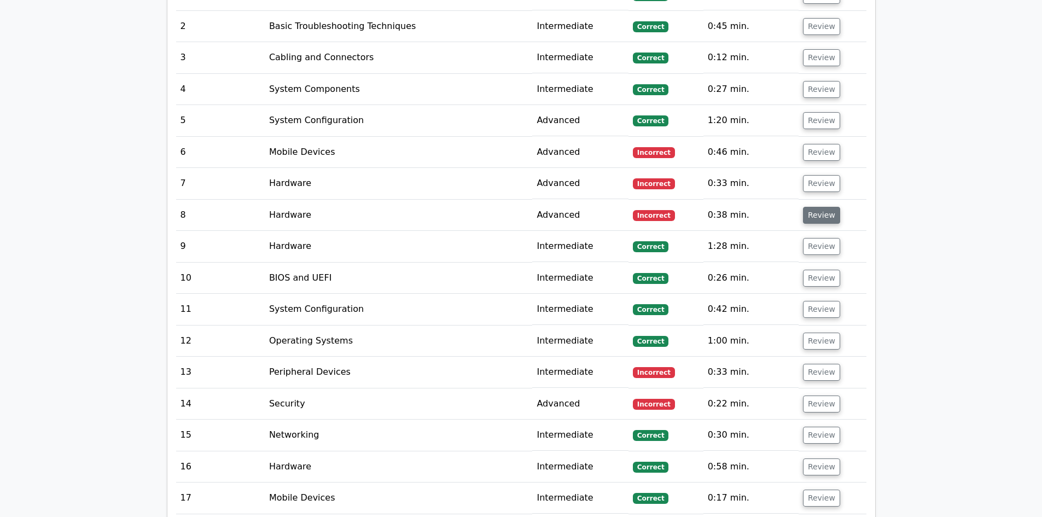
click at [817, 207] on button "Review" at bounding box center [821, 215] width 37 height 17
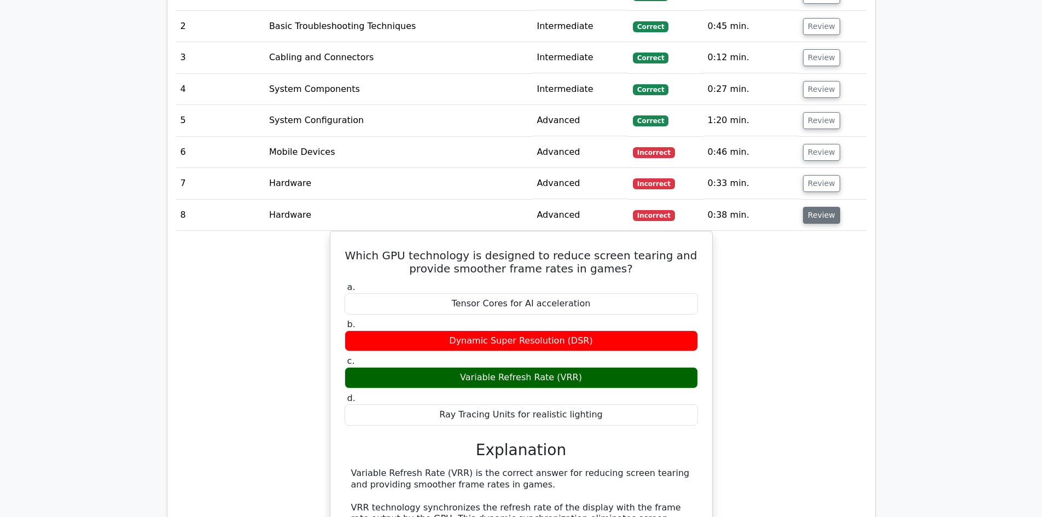
click at [817, 207] on button "Review" at bounding box center [821, 215] width 37 height 17
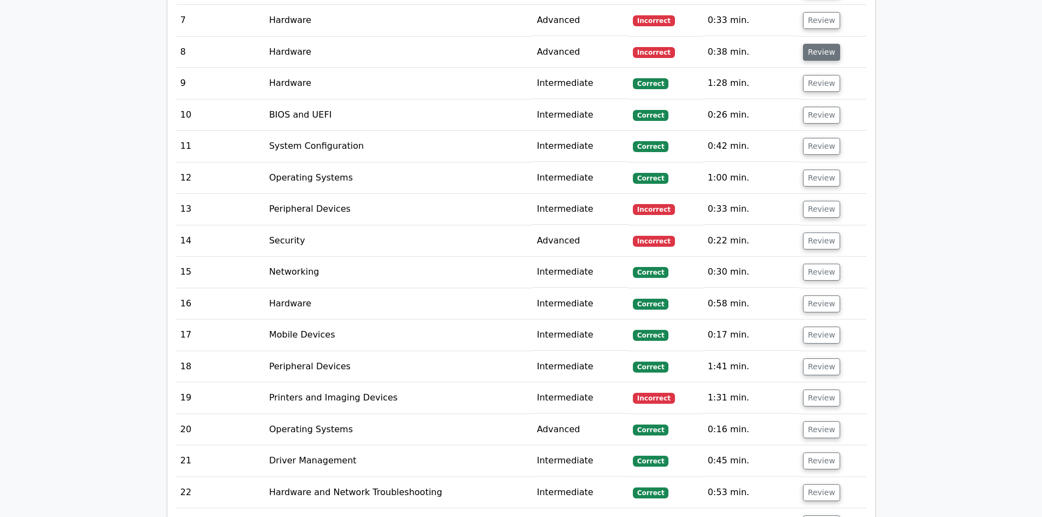
scroll to position [1312, 0]
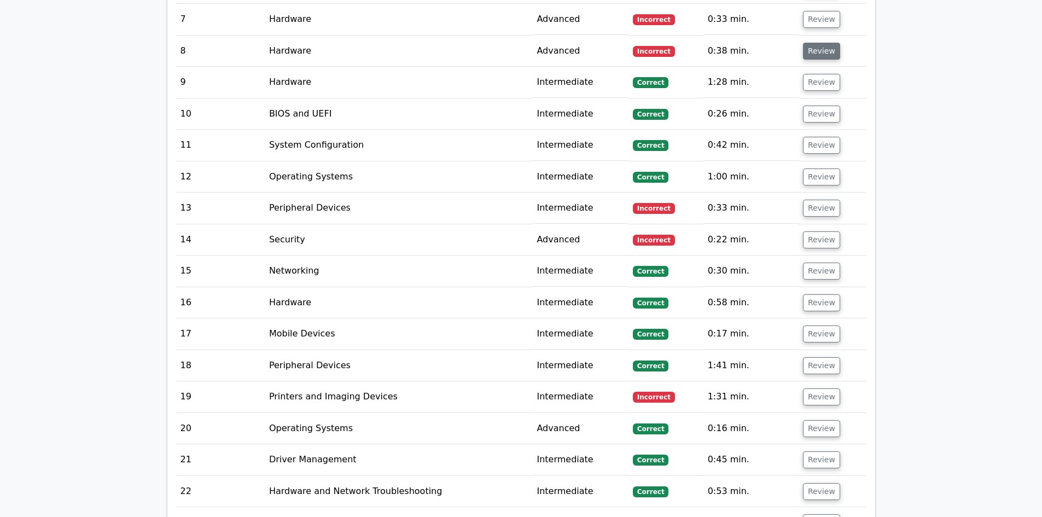
click at [817, 200] on button "Review" at bounding box center [821, 208] width 37 height 17
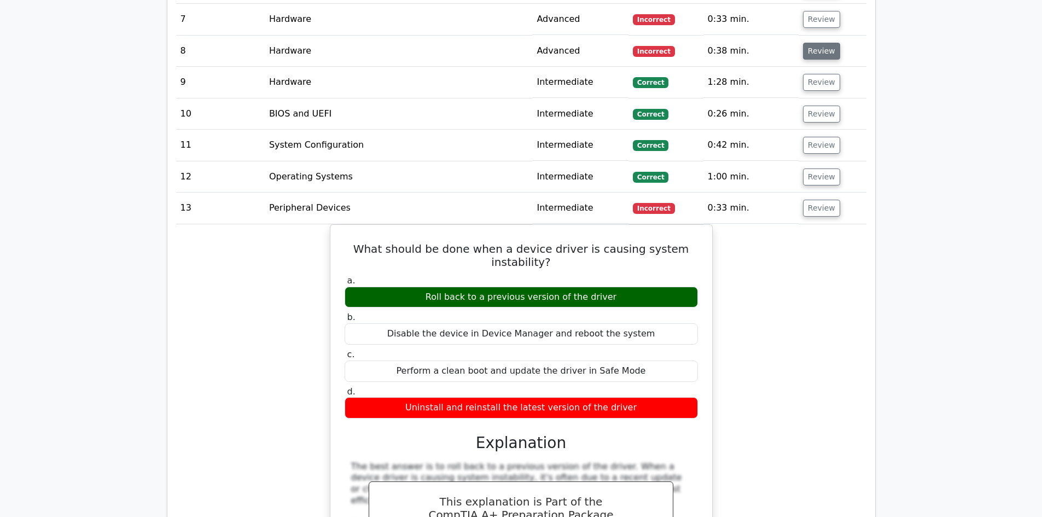
click at [817, 200] on button "Review" at bounding box center [821, 208] width 37 height 17
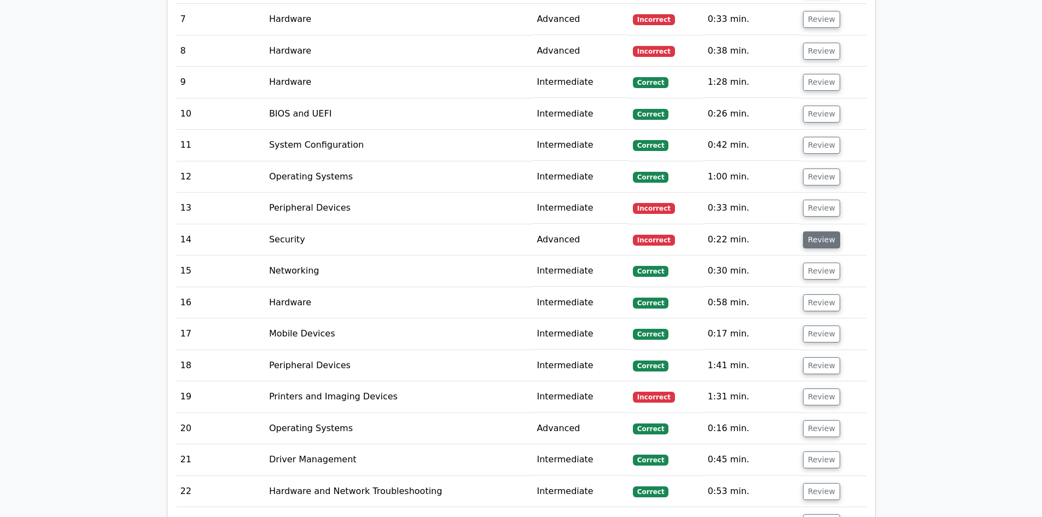
click at [811, 231] on button "Review" at bounding box center [821, 239] width 37 height 17
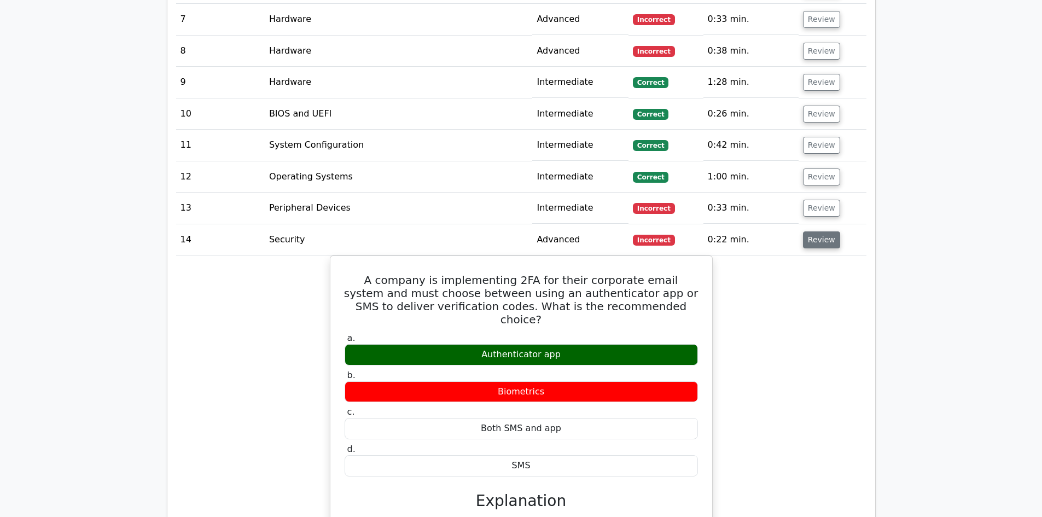
click at [811, 231] on button "Review" at bounding box center [821, 239] width 37 height 17
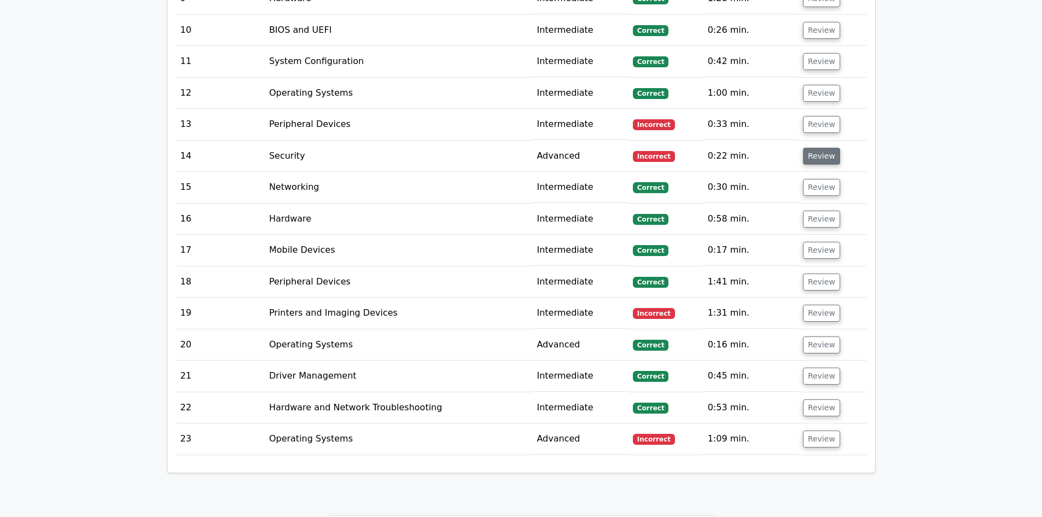
scroll to position [1422, 0]
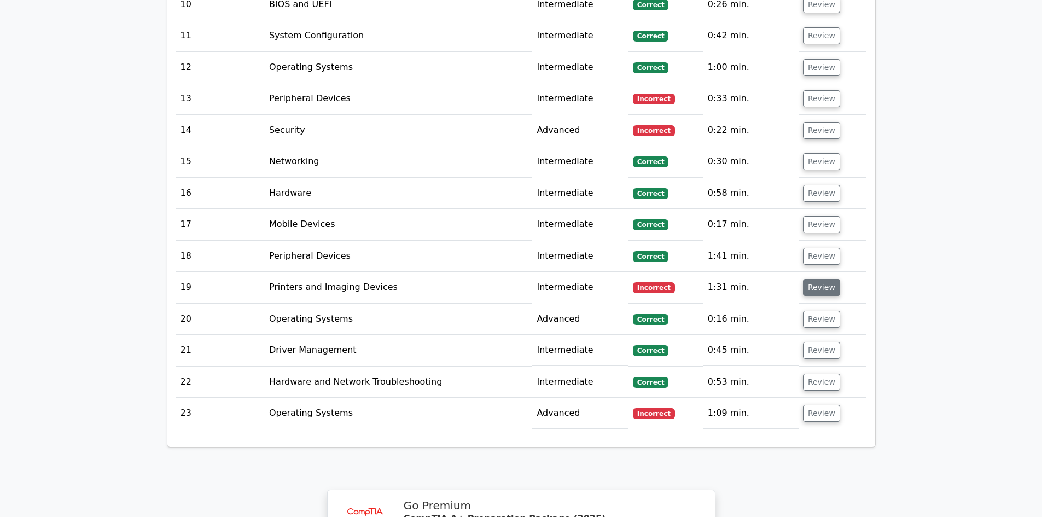
click at [815, 279] on button "Review" at bounding box center [821, 287] width 37 height 17
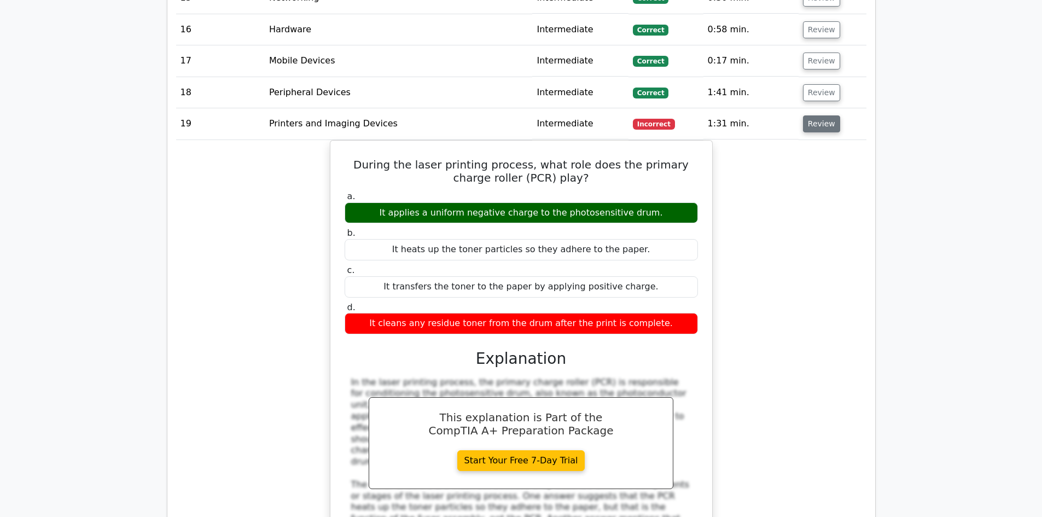
scroll to position [1586, 0]
click at [810, 115] on button "Review" at bounding box center [821, 123] width 37 height 17
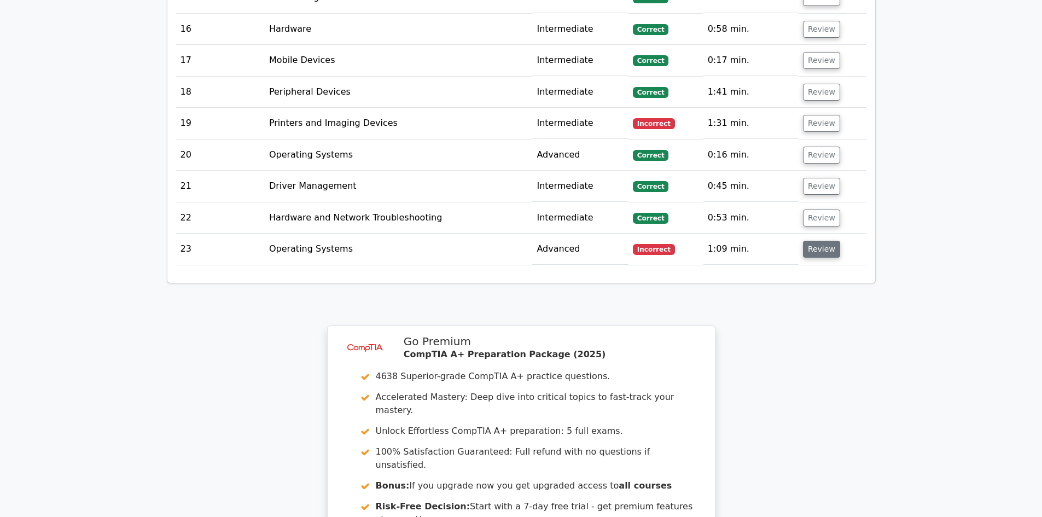
click at [816, 241] on button "Review" at bounding box center [821, 249] width 37 height 17
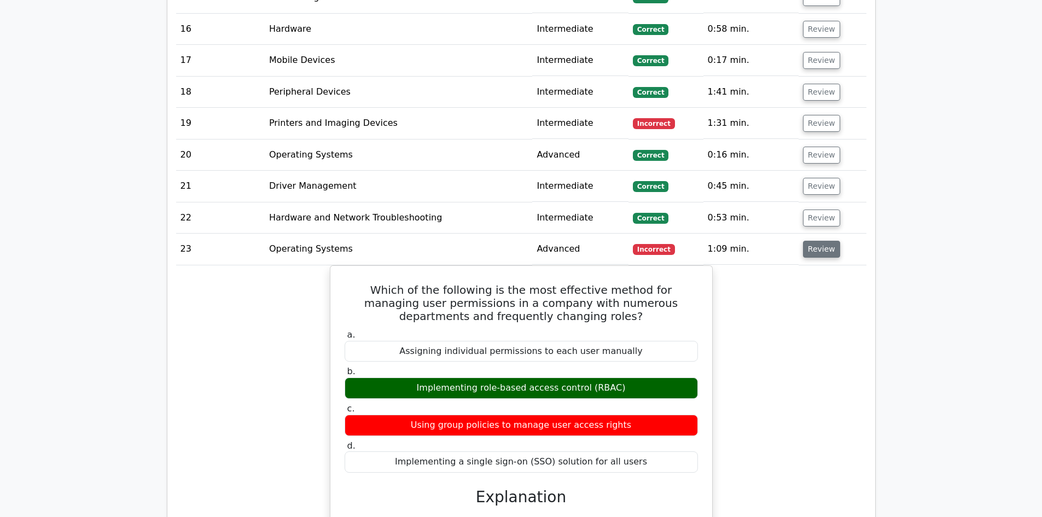
click at [816, 241] on button "Review" at bounding box center [821, 249] width 37 height 17
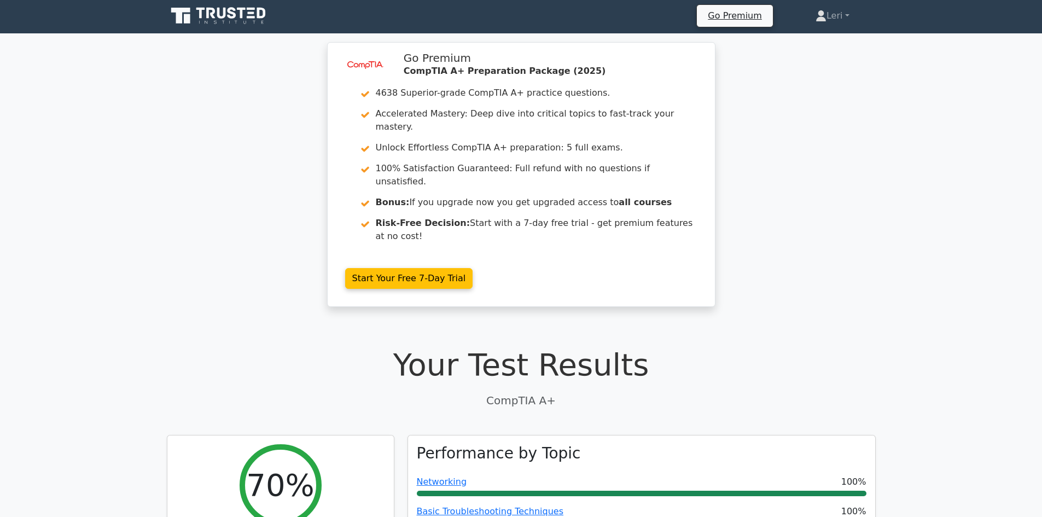
scroll to position [0, 0]
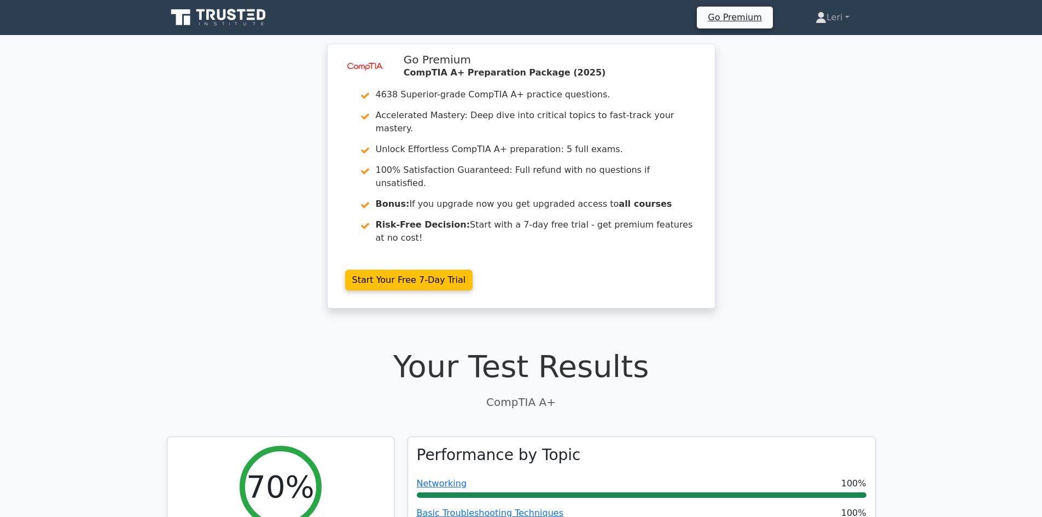
click at [223, 19] on icon at bounding box center [221, 14] width 9 height 11
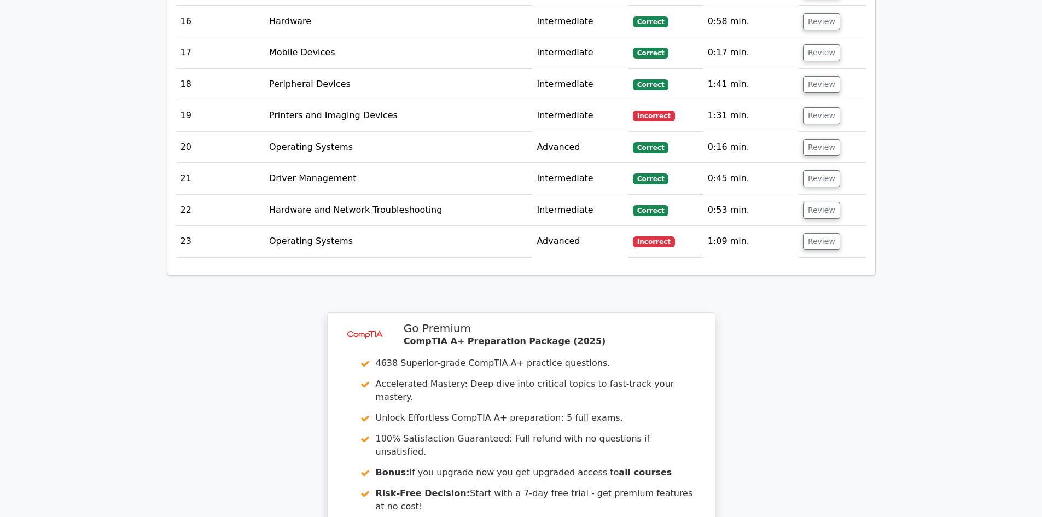
scroll to position [1750, 0]
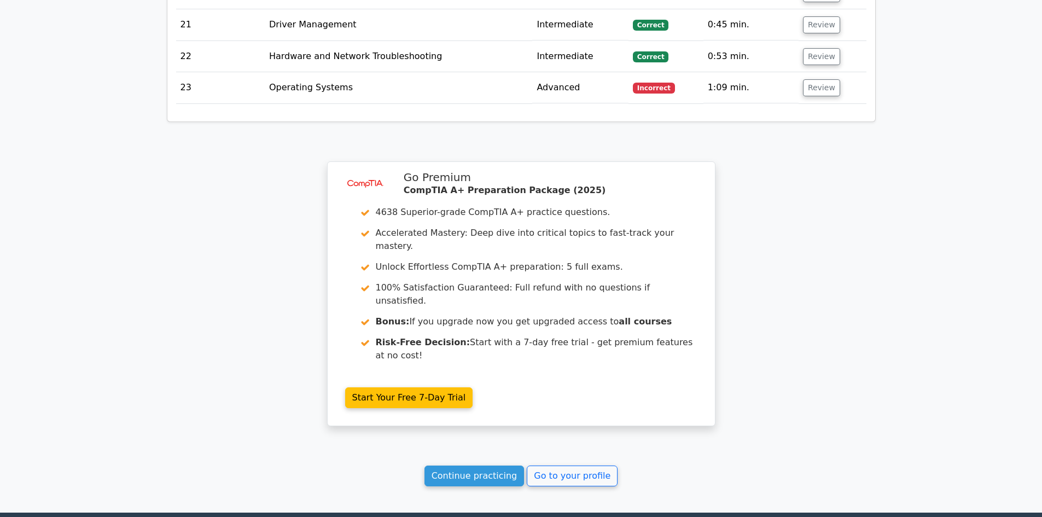
click at [454, 465] on link "Continue practicing" at bounding box center [474, 475] width 100 height 21
